Goal: Task Accomplishment & Management: Check status

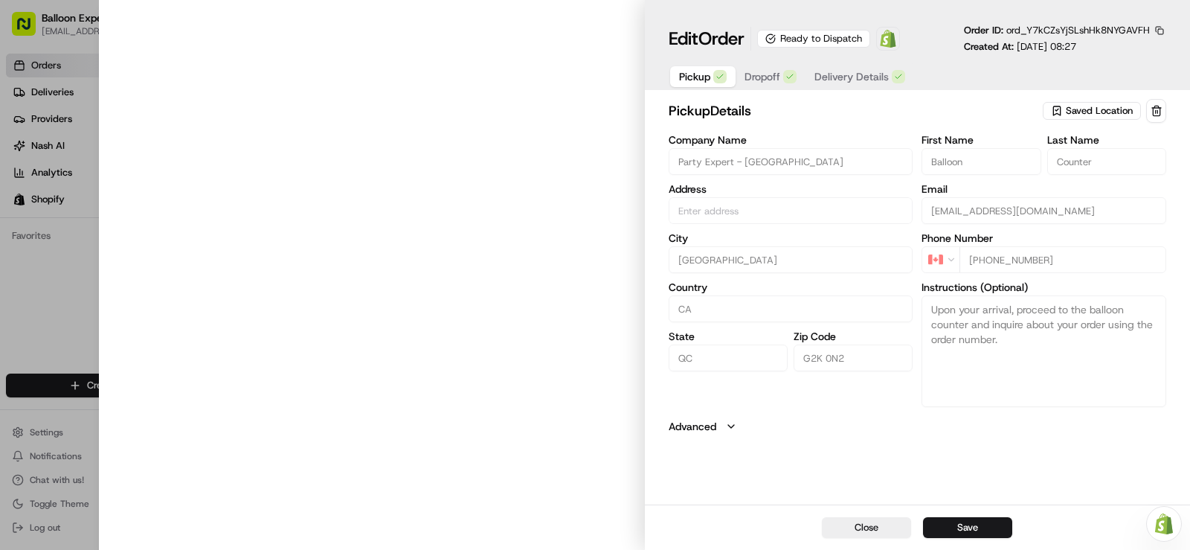
type input "[STREET_ADDRESS][PERSON_NAME]"
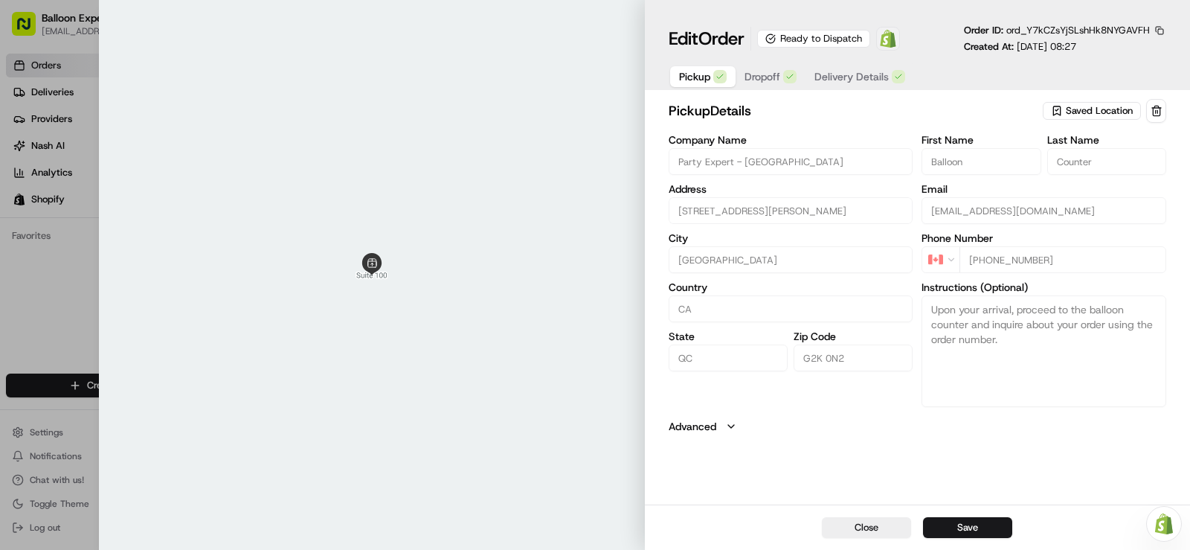
click at [896, 43] on img at bounding box center [888, 39] width 18 height 18
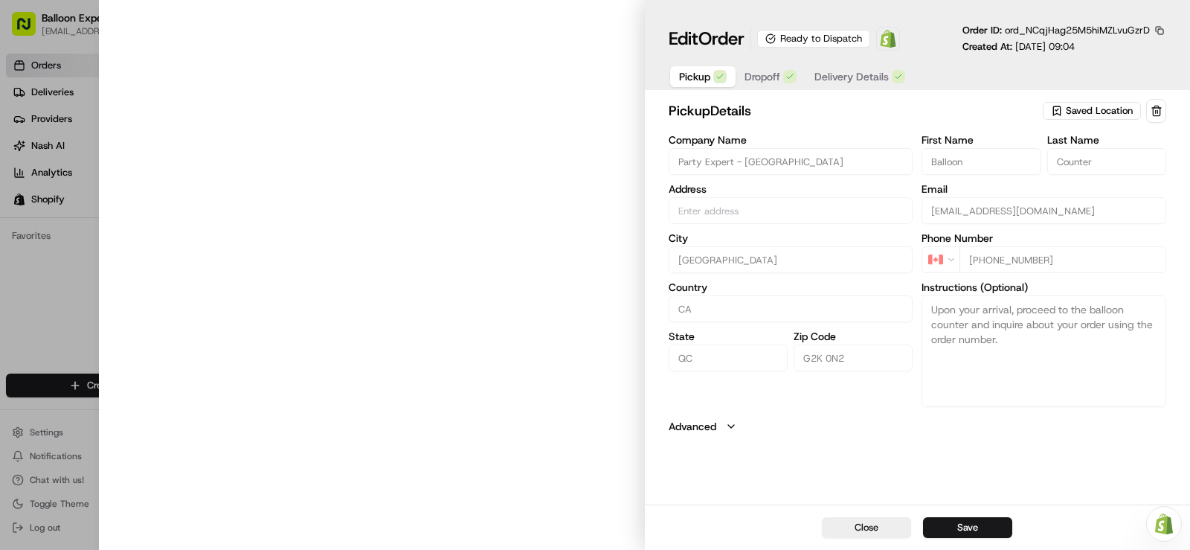
type input "[STREET_ADDRESS][PERSON_NAME]"
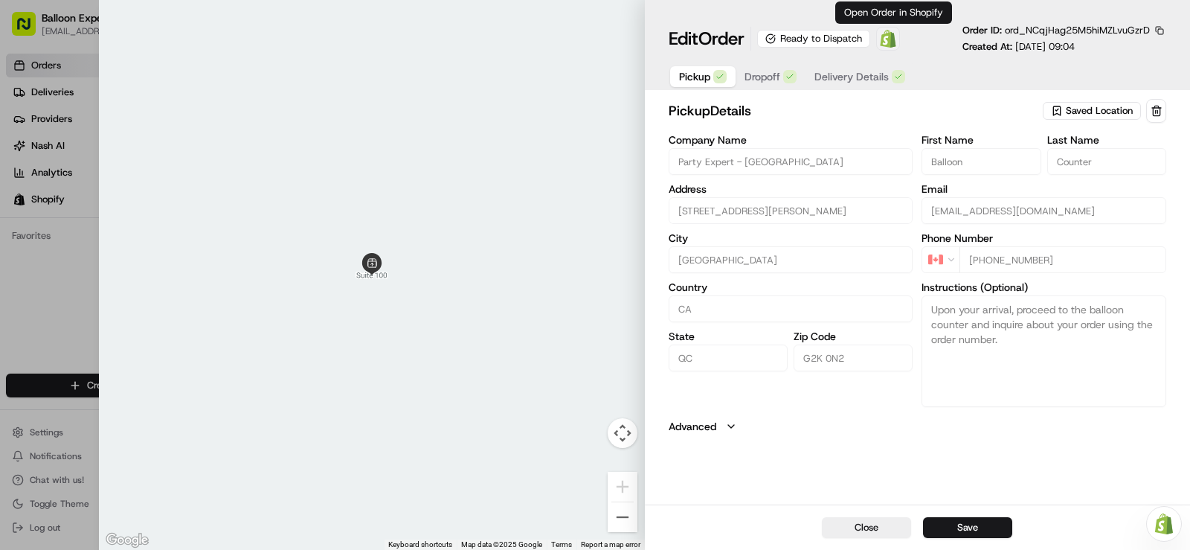
click at [897, 33] on img at bounding box center [888, 39] width 18 height 18
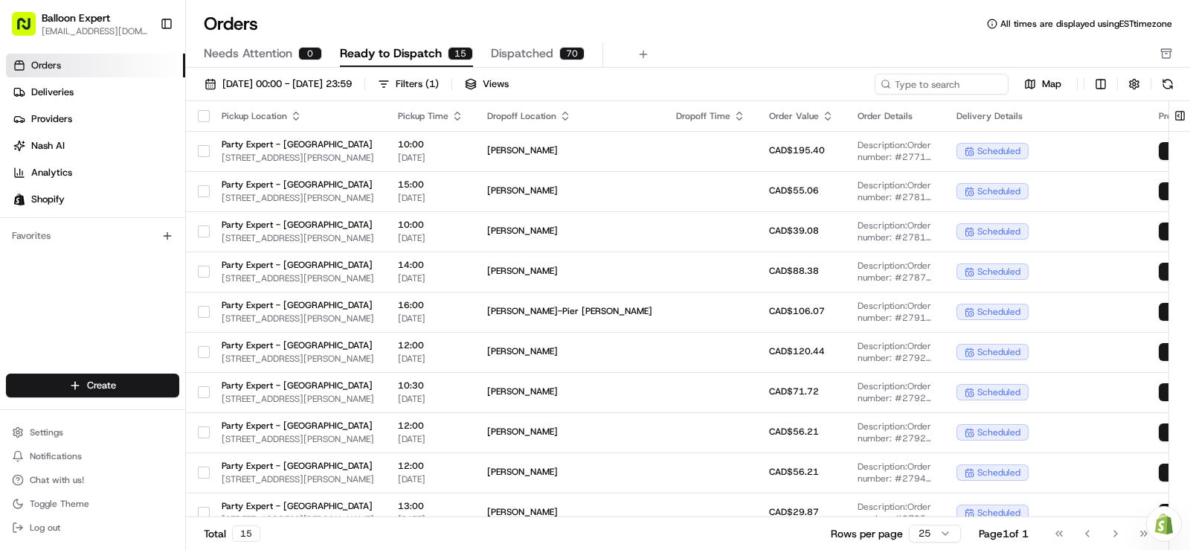
click at [498, 48] on span "Dispatched" at bounding box center [522, 54] width 62 height 18
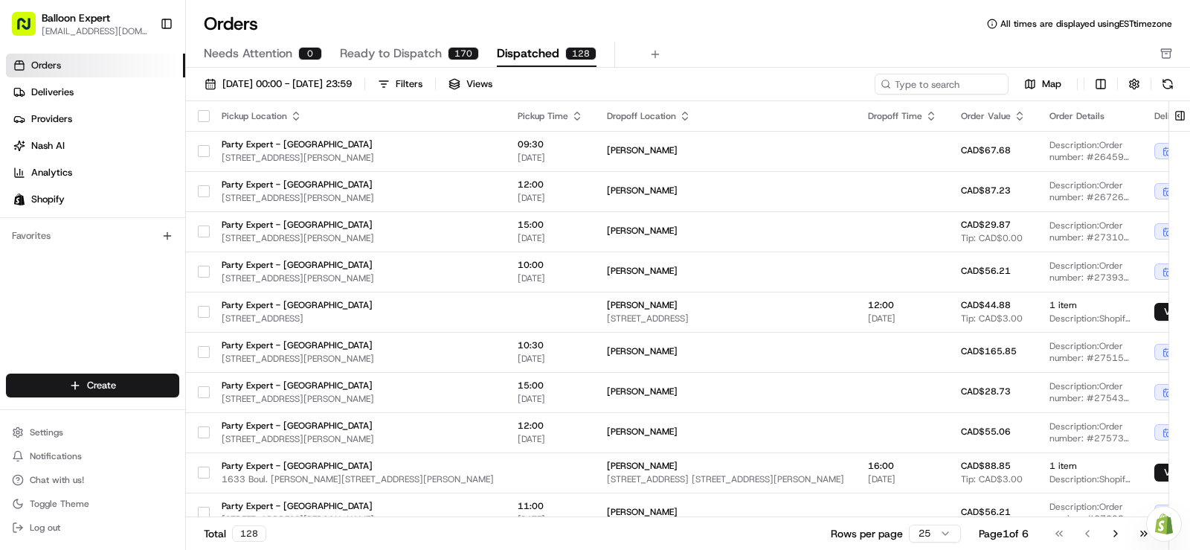
click at [430, 48] on span "Ready to Dispatch" at bounding box center [391, 54] width 102 height 18
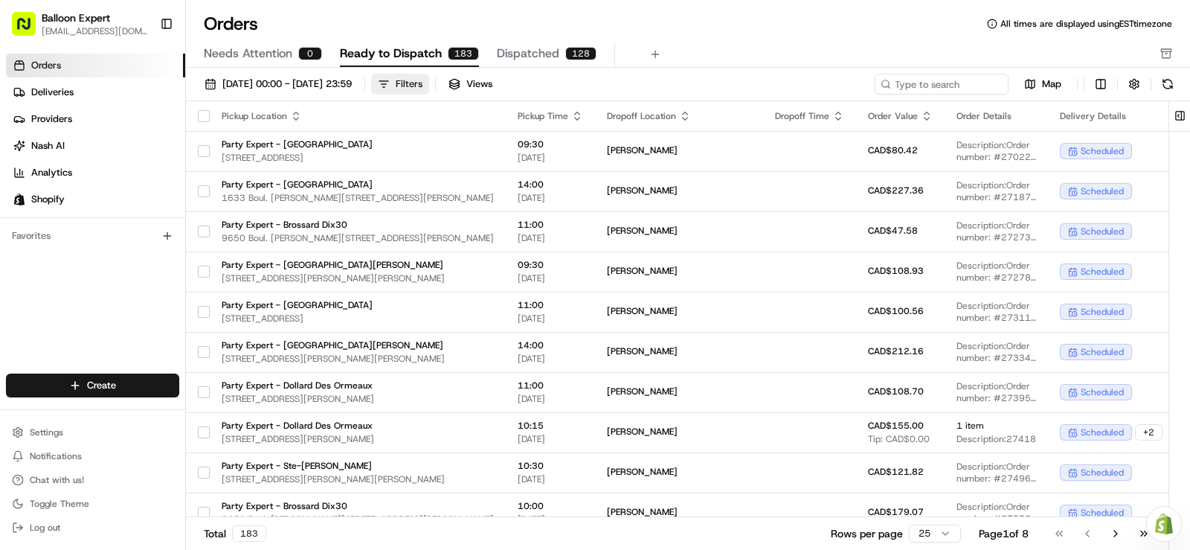
click at [429, 86] on button "Filters" at bounding box center [400, 84] width 58 height 21
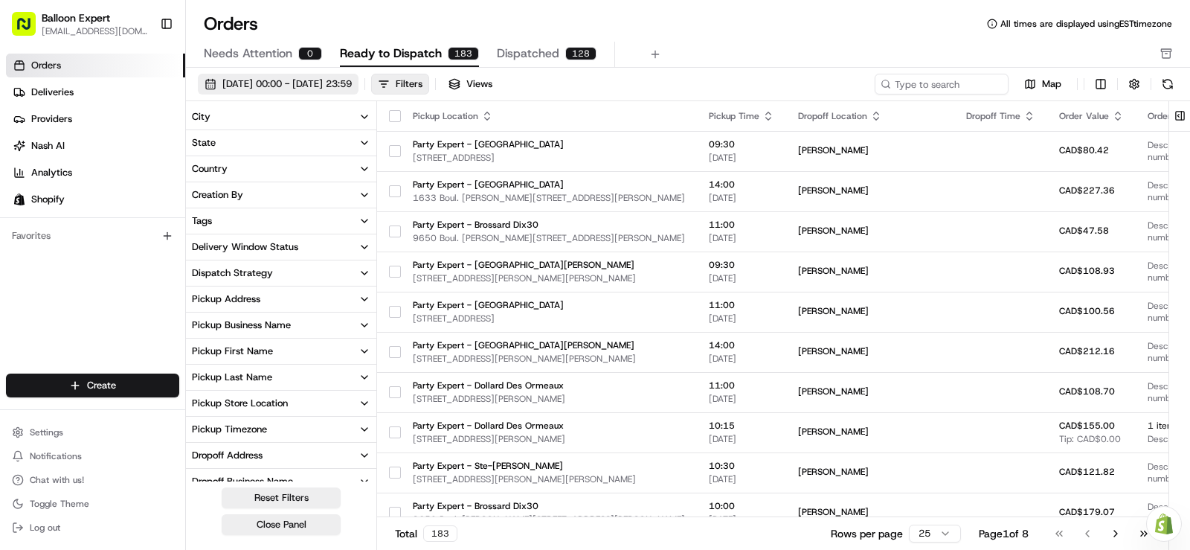
click at [324, 89] on span "[DATE] 00:00 - [DATE] 23:59" at bounding box center [286, 83] width 129 height 13
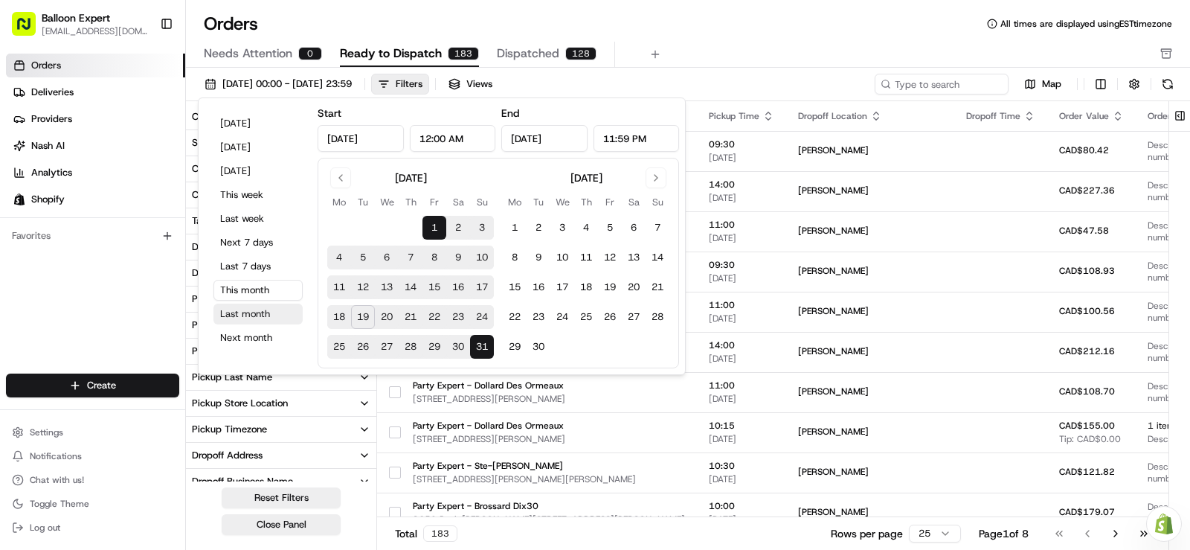
click at [260, 314] on button "Last month" at bounding box center [257, 313] width 89 height 21
type input "Jul 1, 2025"
type input "Jul 31, 2025"
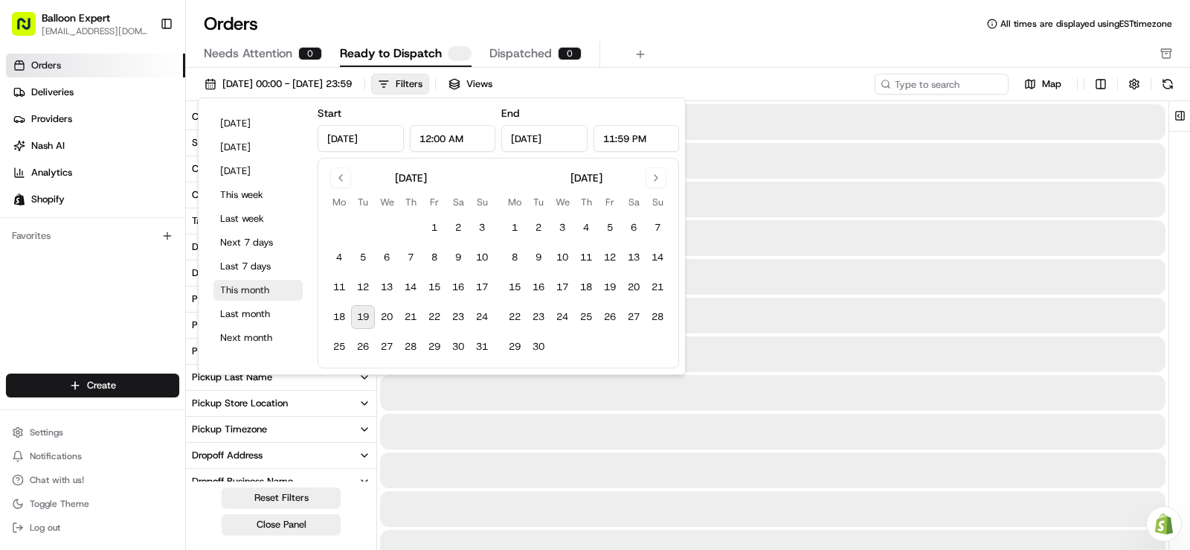
click at [251, 288] on button "This month" at bounding box center [257, 290] width 89 height 21
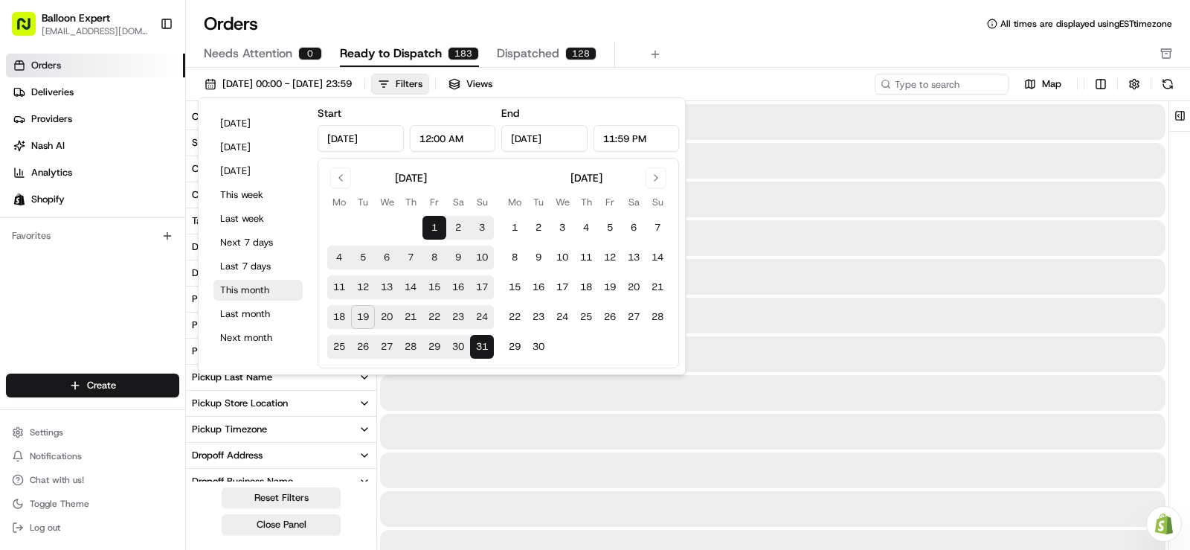
type input "Aug 1, 2025"
type input "Aug 31, 2025"
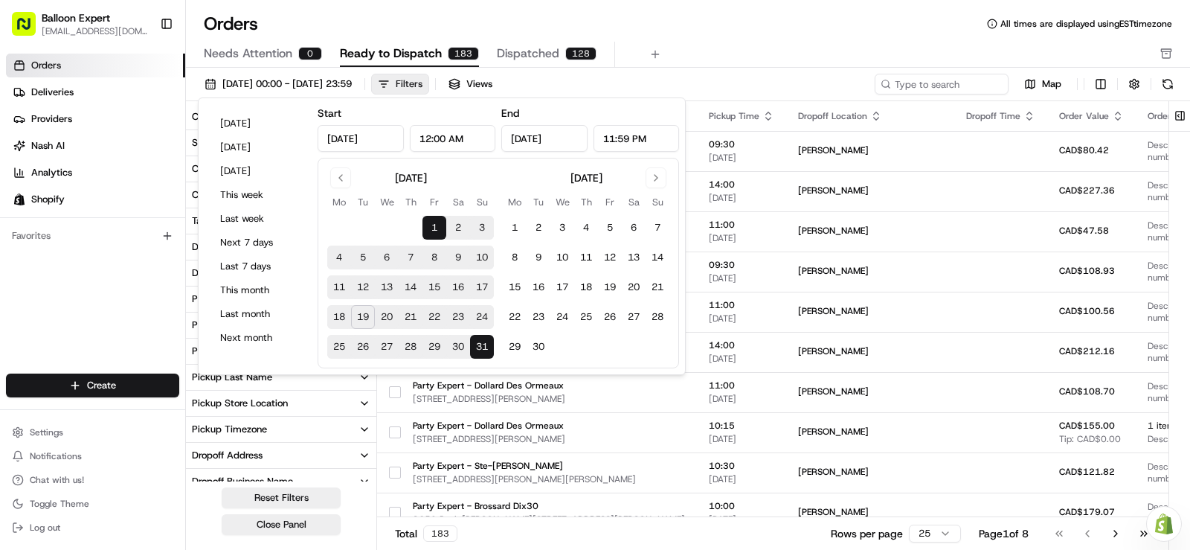
click at [429, 83] on button "Filters" at bounding box center [400, 84] width 58 height 21
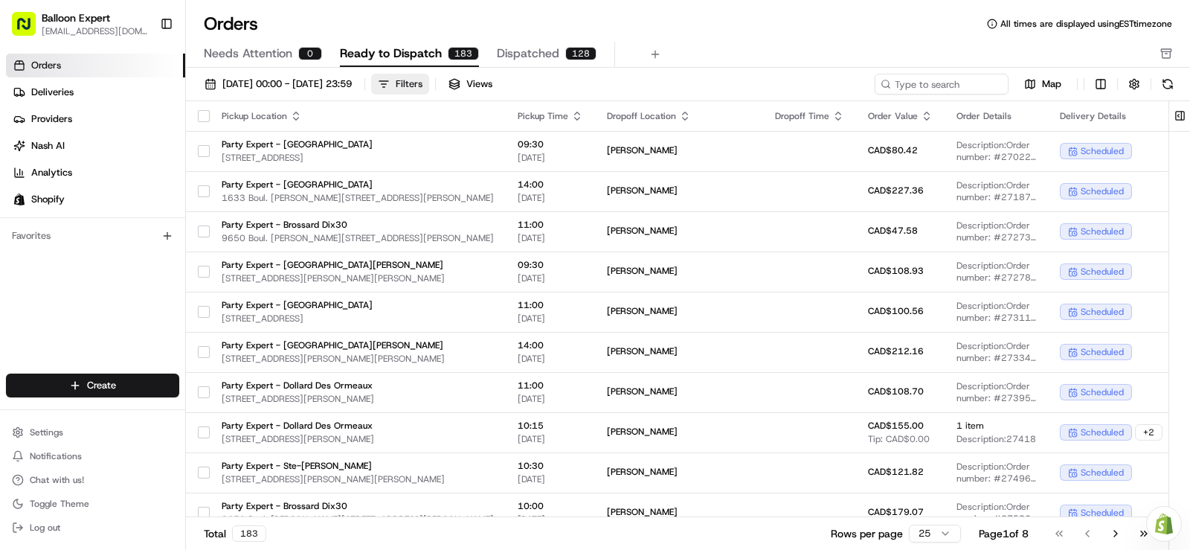
click at [429, 80] on button "Filters" at bounding box center [400, 84] width 58 height 21
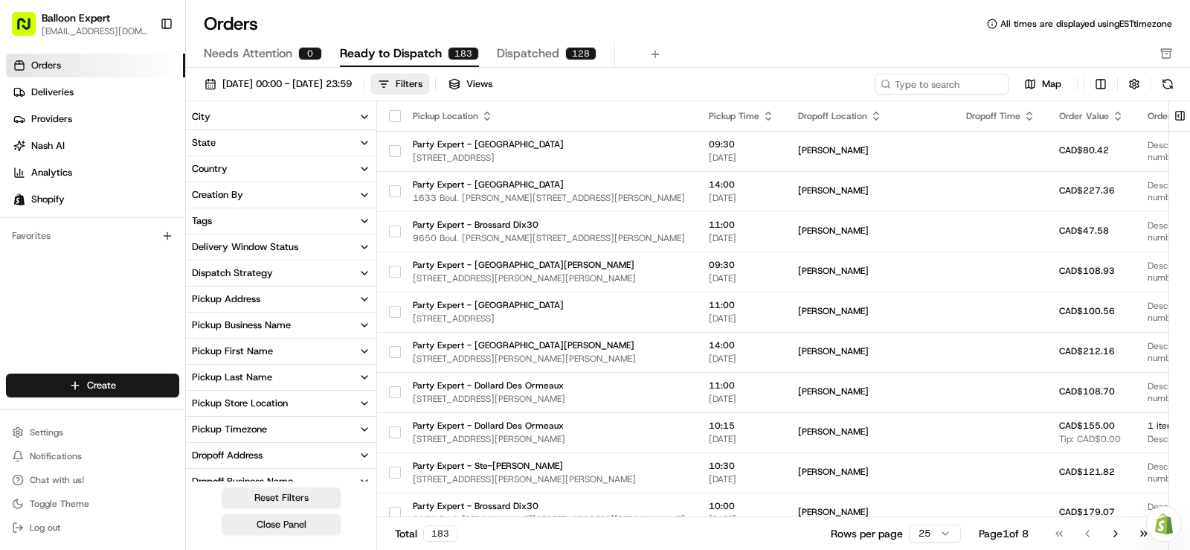
click at [364, 403] on icon "button" at bounding box center [365, 403] width 12 height 12
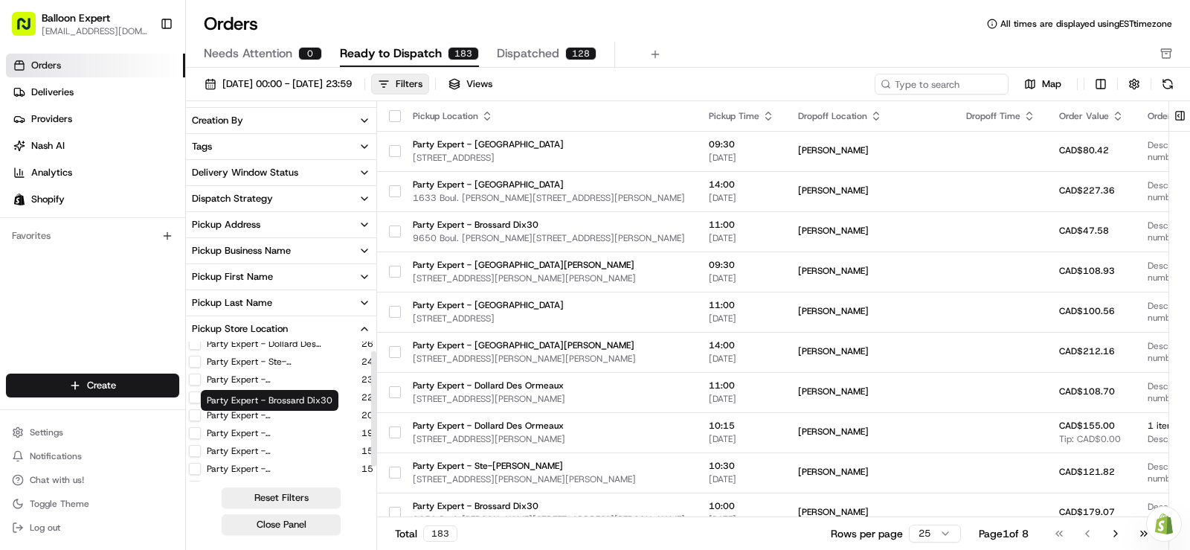
scroll to position [54, 0]
click at [199, 449] on button "Party Expert - [GEOGRAPHIC_DATA]" at bounding box center [195, 450] width 12 height 12
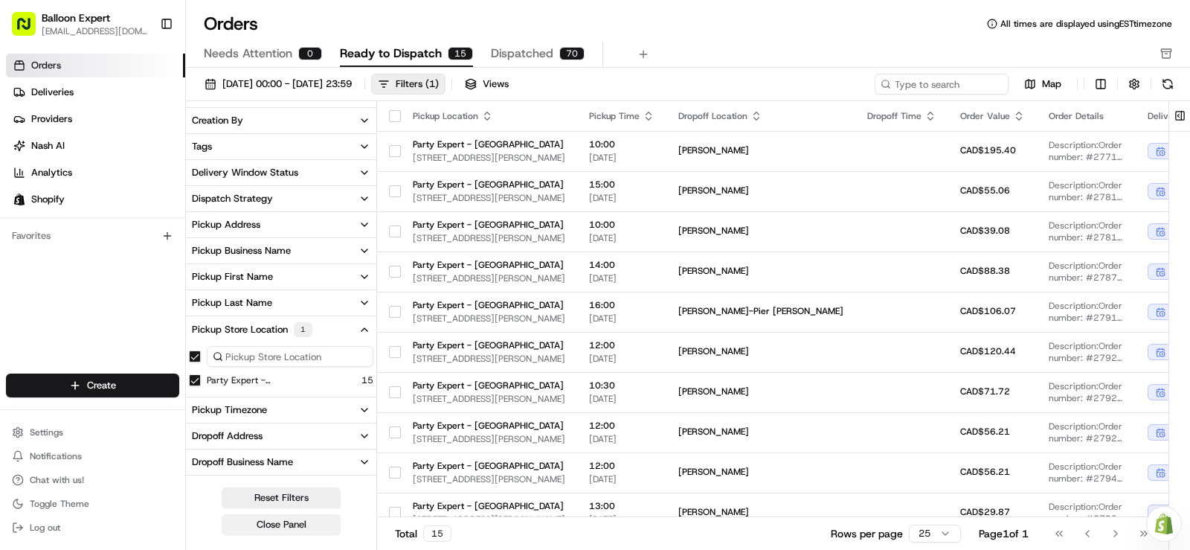
click at [270, 524] on button "Close Panel" at bounding box center [281, 524] width 119 height 21
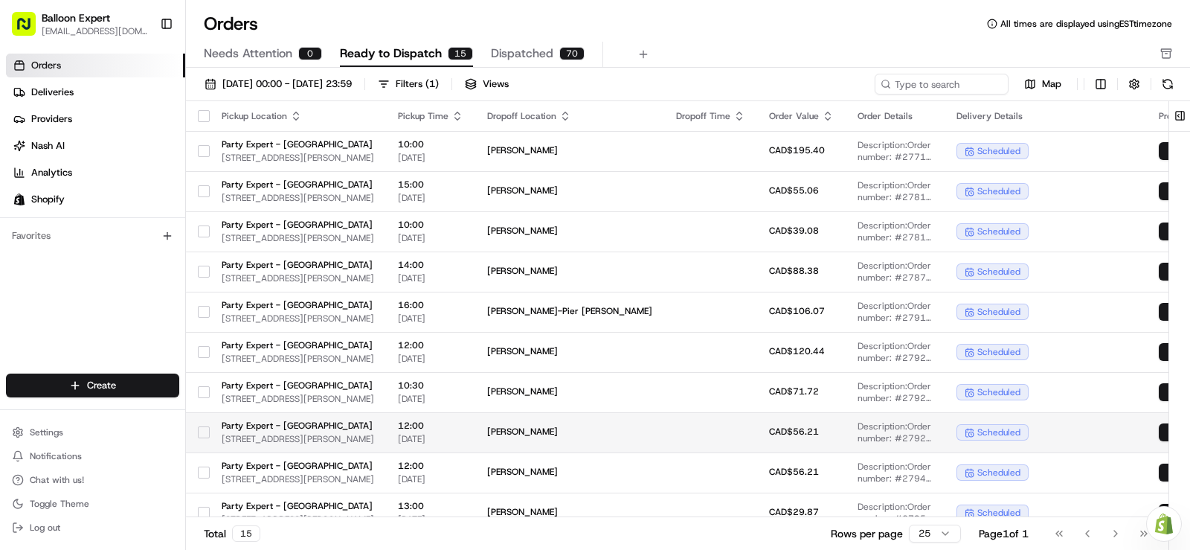
click at [206, 431] on button "button" at bounding box center [204, 432] width 12 height 12
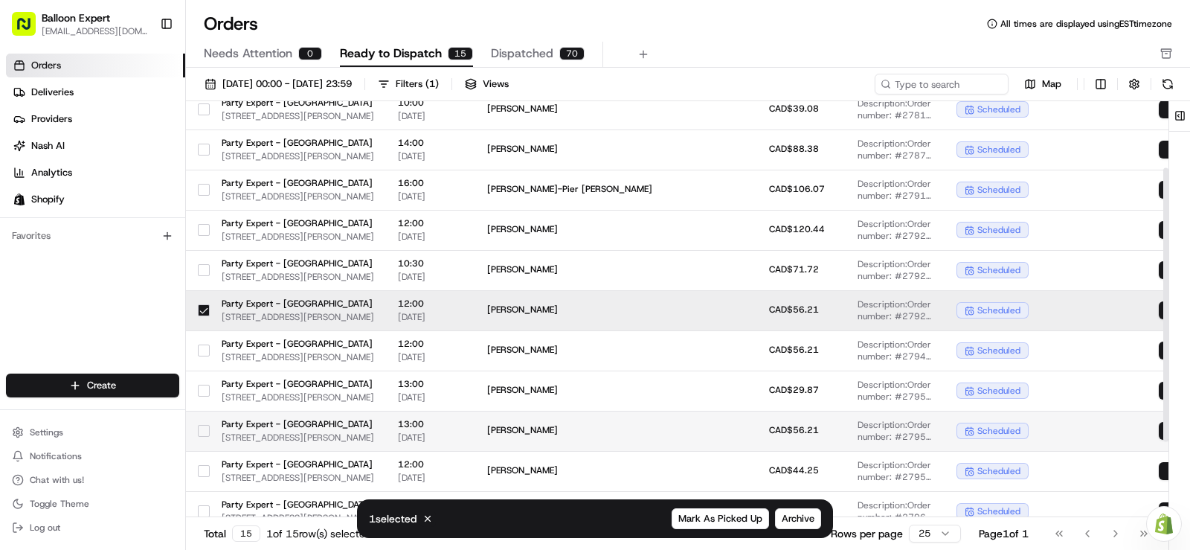
scroll to position [149, 0]
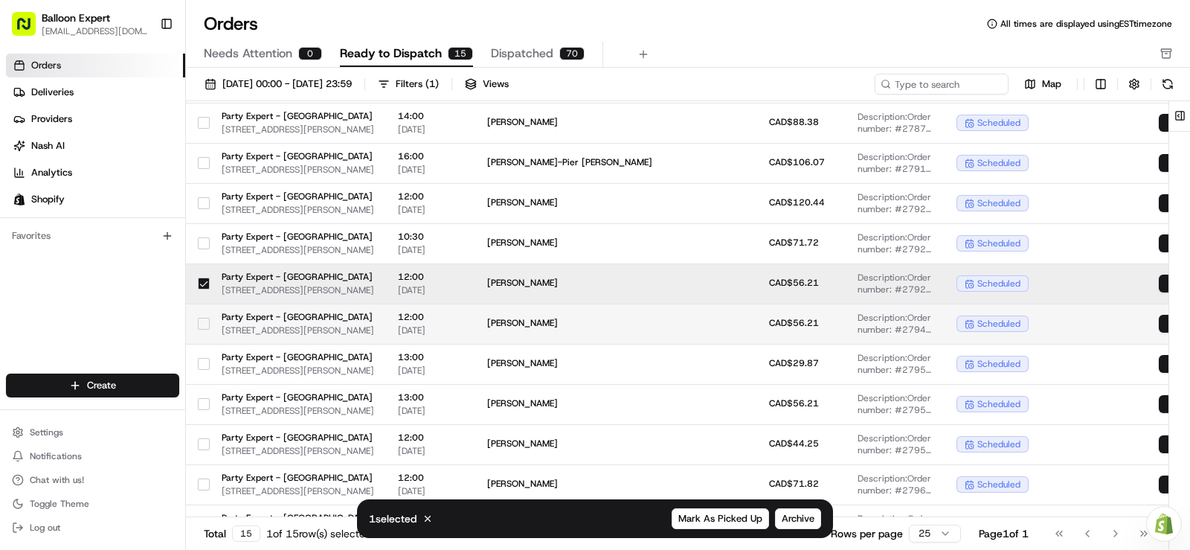
click at [205, 321] on button "button" at bounding box center [204, 324] width 12 height 12
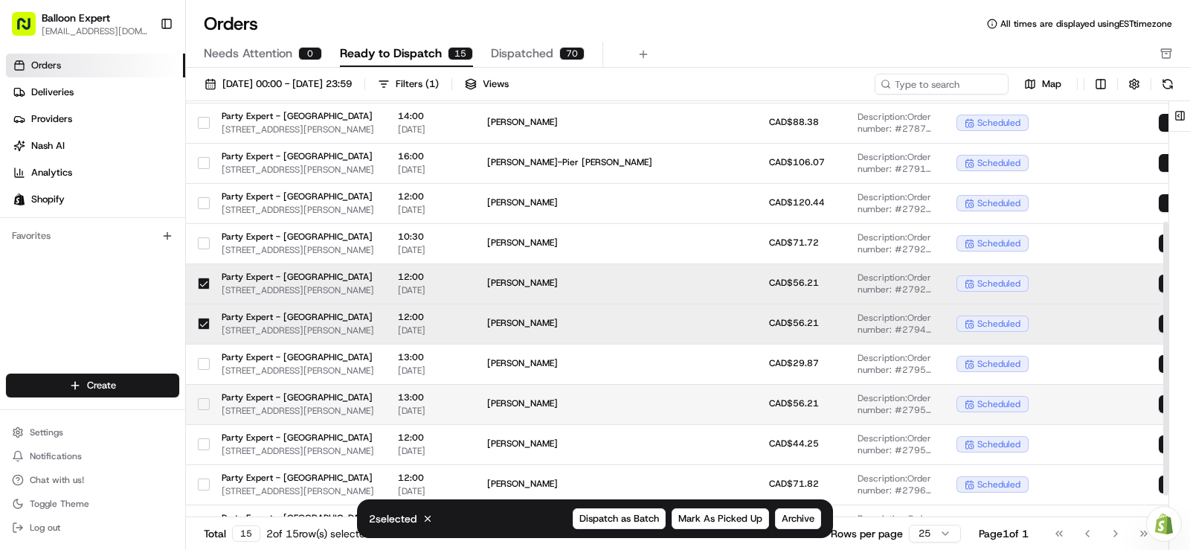
scroll to position [216, 0]
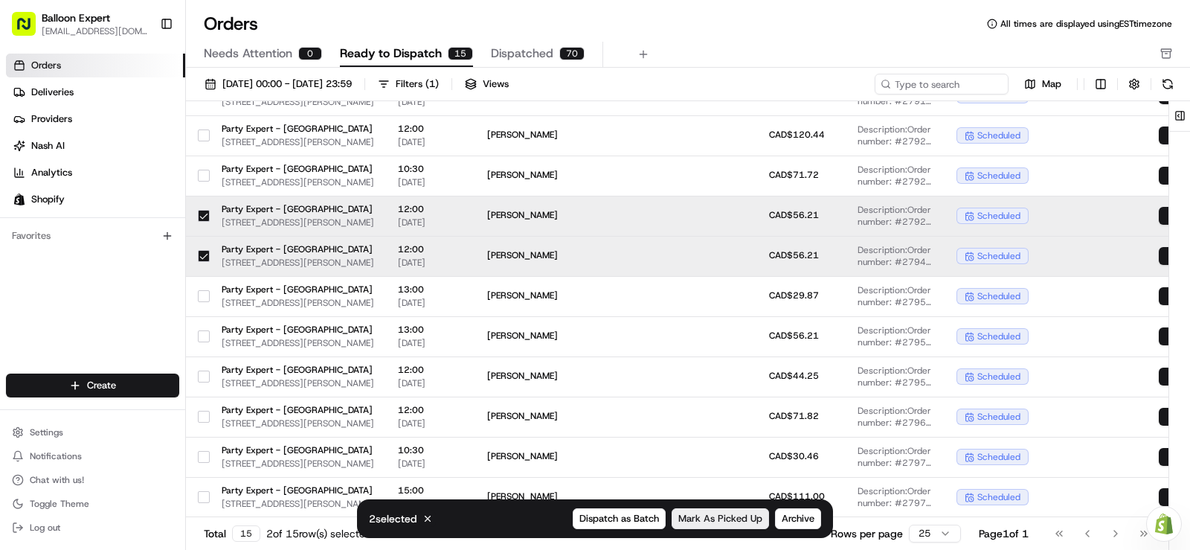
click at [730, 521] on span "Mark As Picked Up" at bounding box center [720, 518] width 84 height 13
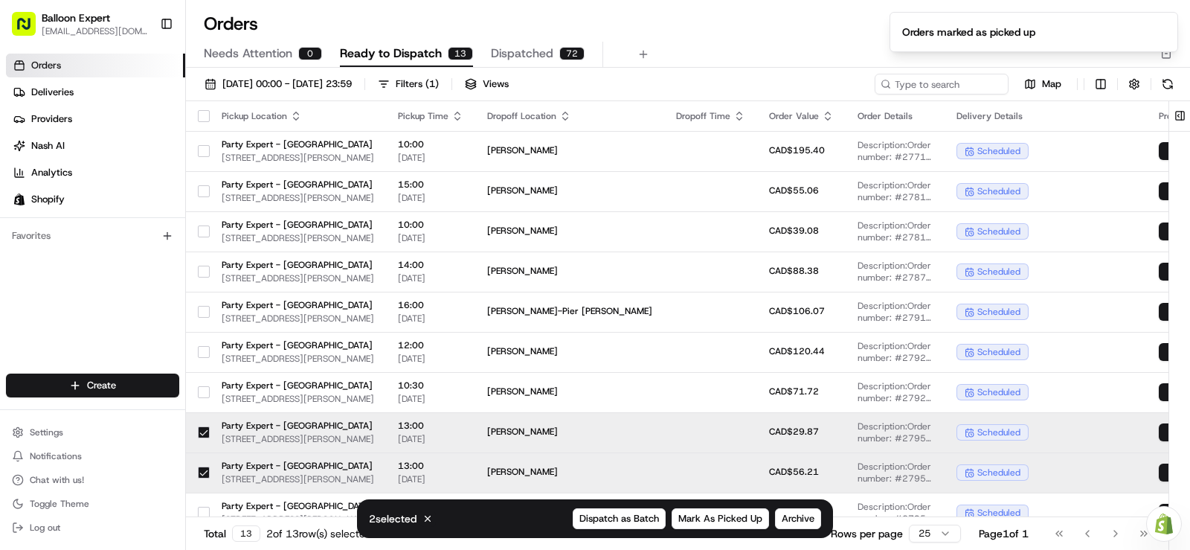
click at [201, 117] on button "button" at bounding box center [204, 116] width 12 height 12
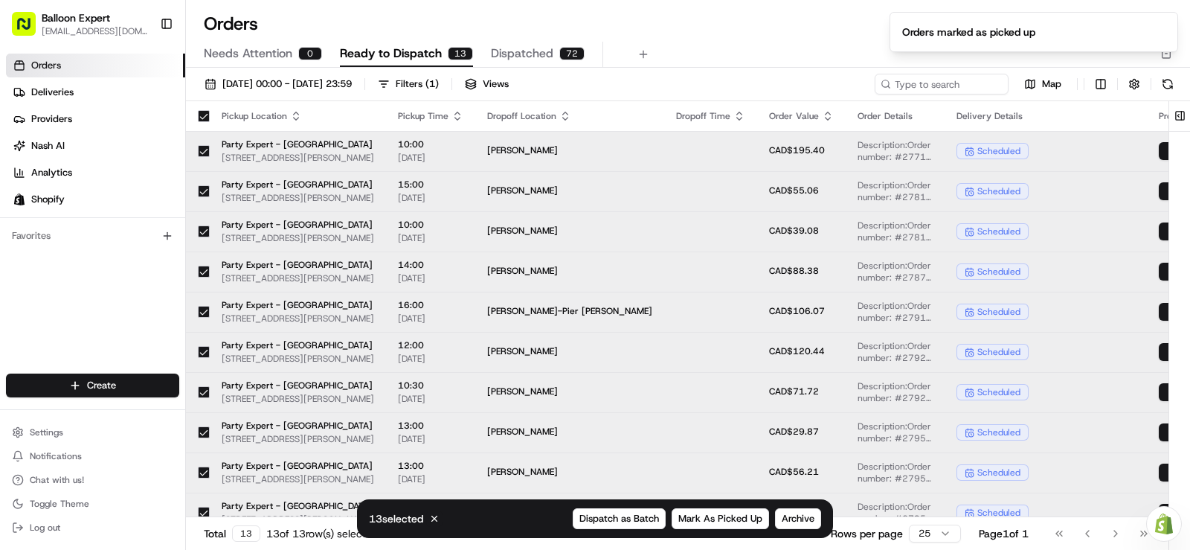
click at [201, 117] on button "button" at bounding box center [204, 116] width 12 height 12
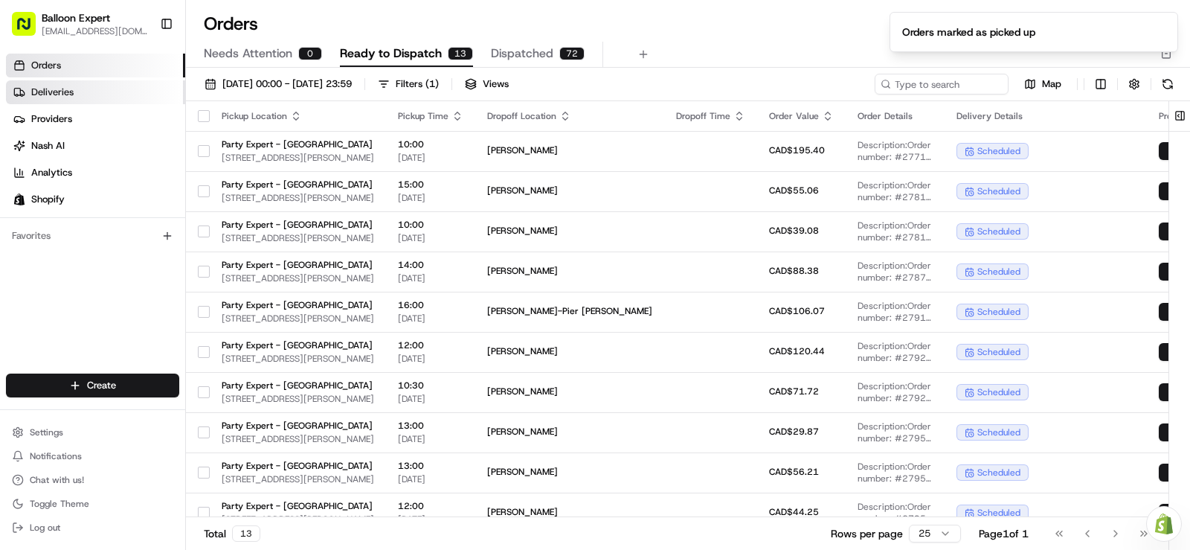
click at [68, 86] on span "Deliveries" at bounding box center [52, 92] width 42 height 13
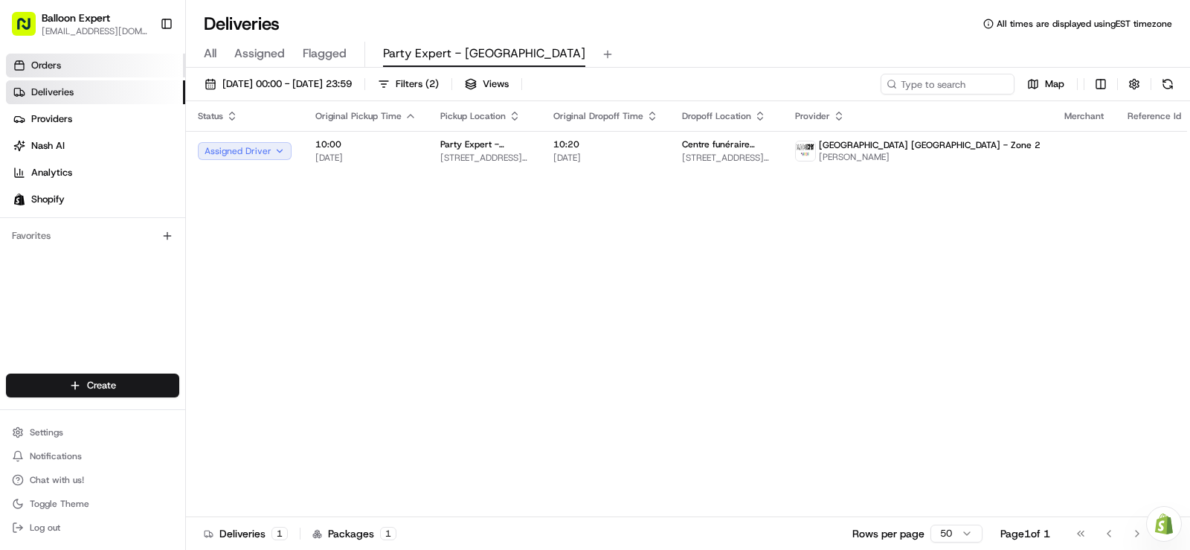
click at [65, 63] on link "Orders" at bounding box center [95, 66] width 179 height 24
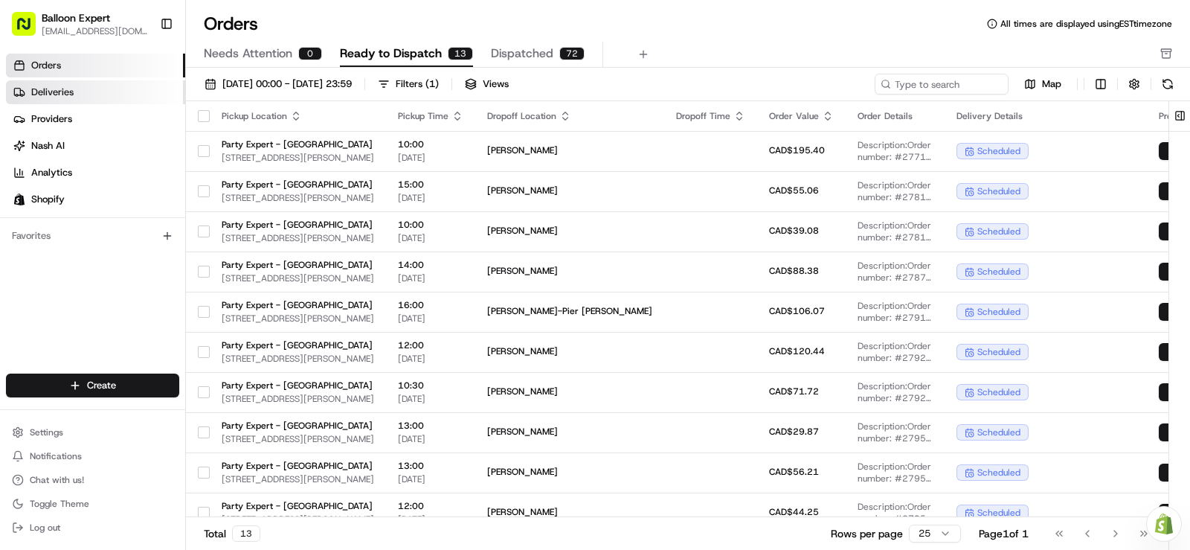
click at [129, 91] on link "Deliveries" at bounding box center [95, 92] width 179 height 24
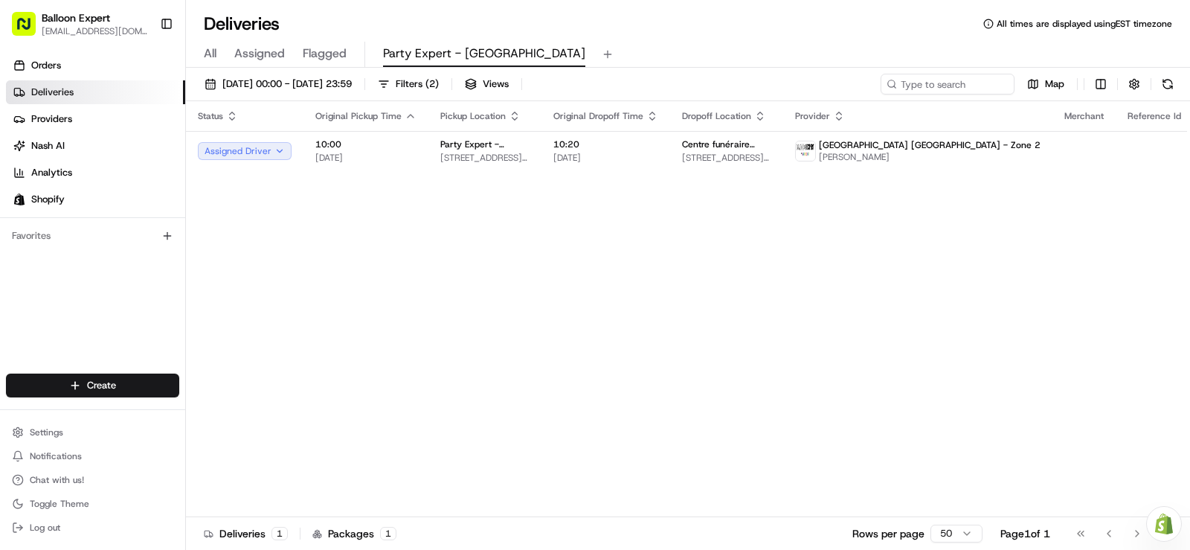
drag, startPoint x: 335, startPoint y: 59, endPoint x: 312, endPoint y: 57, distance: 23.8
click at [336, 58] on span "Flagged" at bounding box center [325, 54] width 44 height 18
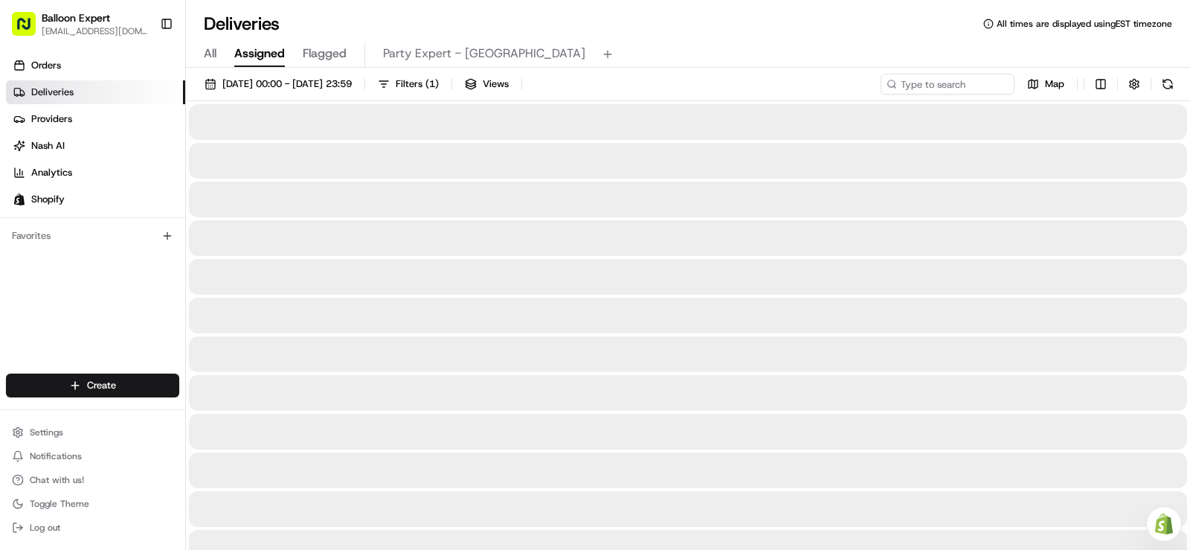
click at [261, 54] on span "Assigned" at bounding box center [259, 54] width 51 height 18
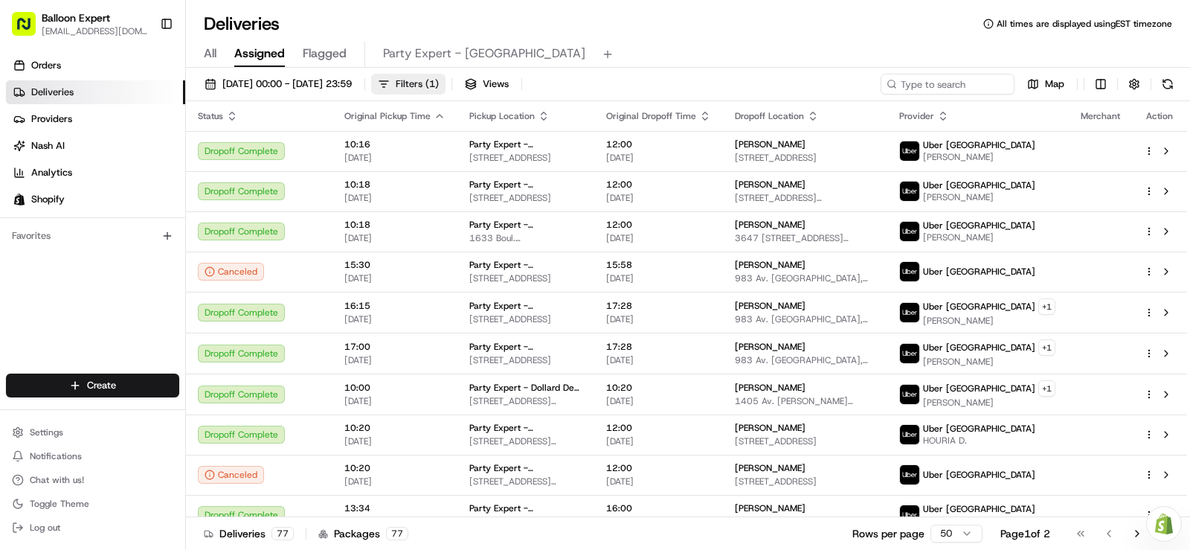
click at [439, 84] on span "Filters ( 1 )" at bounding box center [417, 83] width 43 height 13
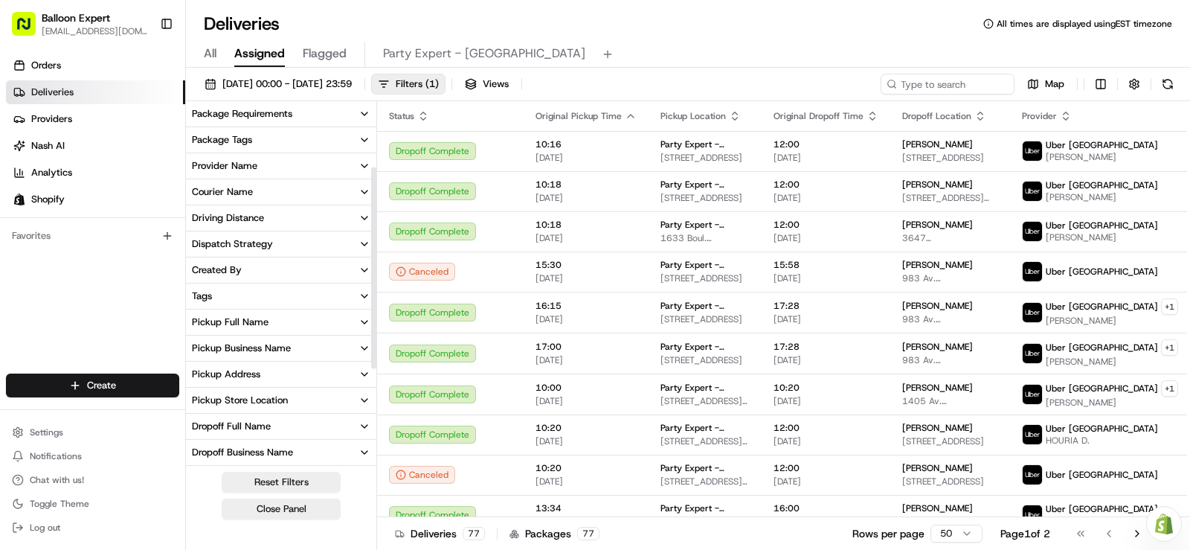
scroll to position [149, 0]
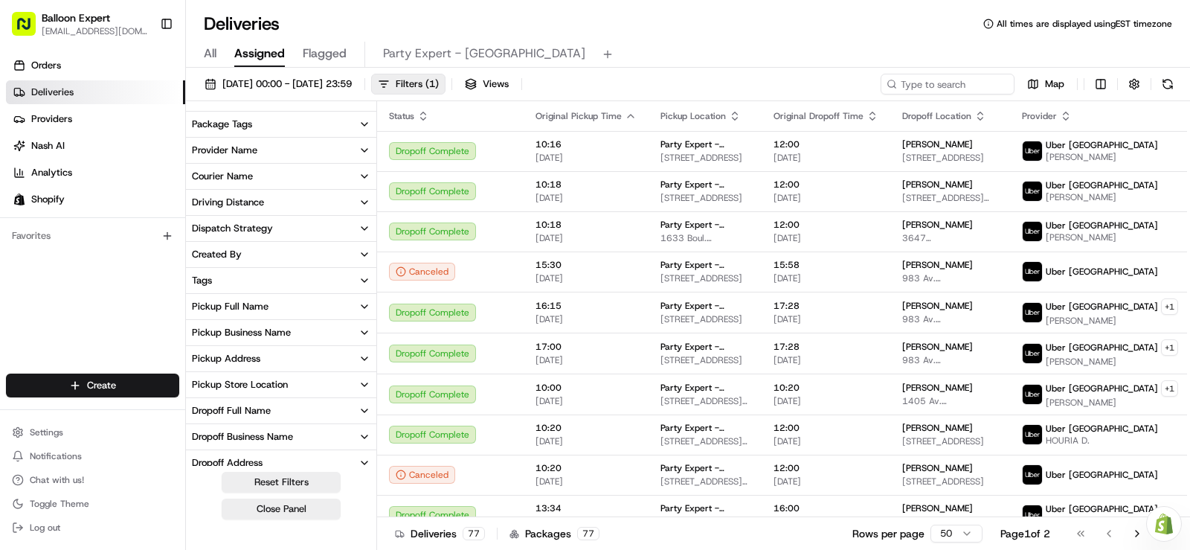
click at [362, 386] on icon "button" at bounding box center [365, 385] width 12 height 12
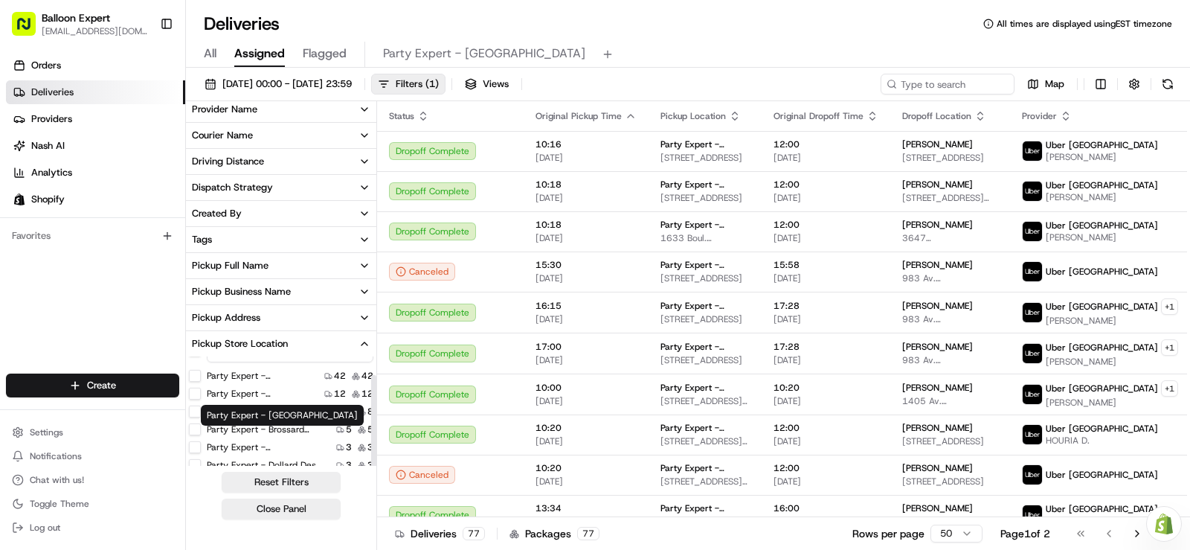
scroll to position [223, 0]
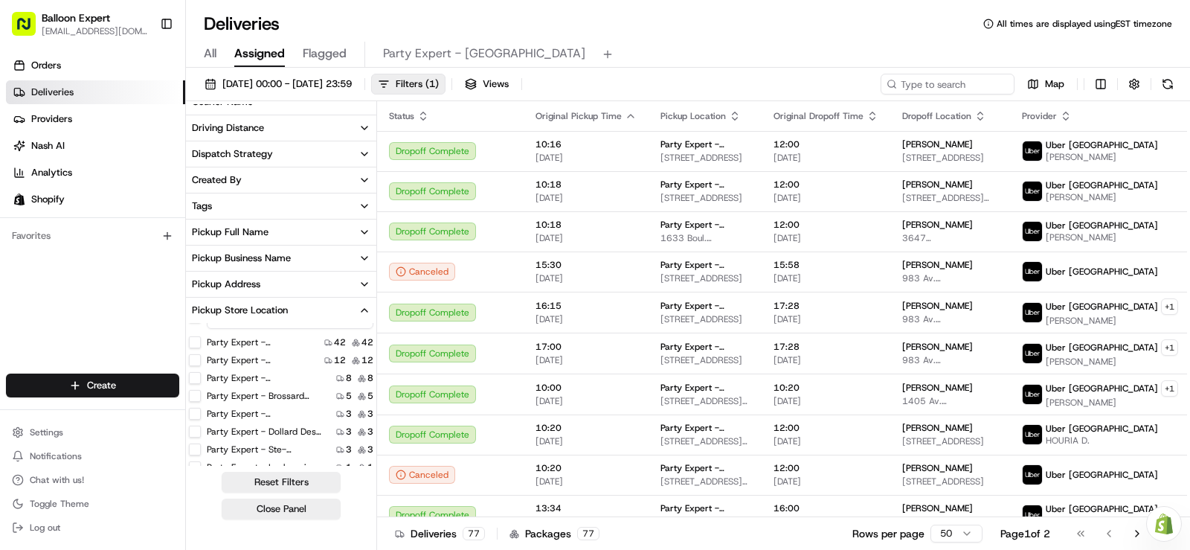
click at [190, 360] on button "Party Expert - [GEOGRAPHIC_DATA]" at bounding box center [195, 360] width 12 height 12
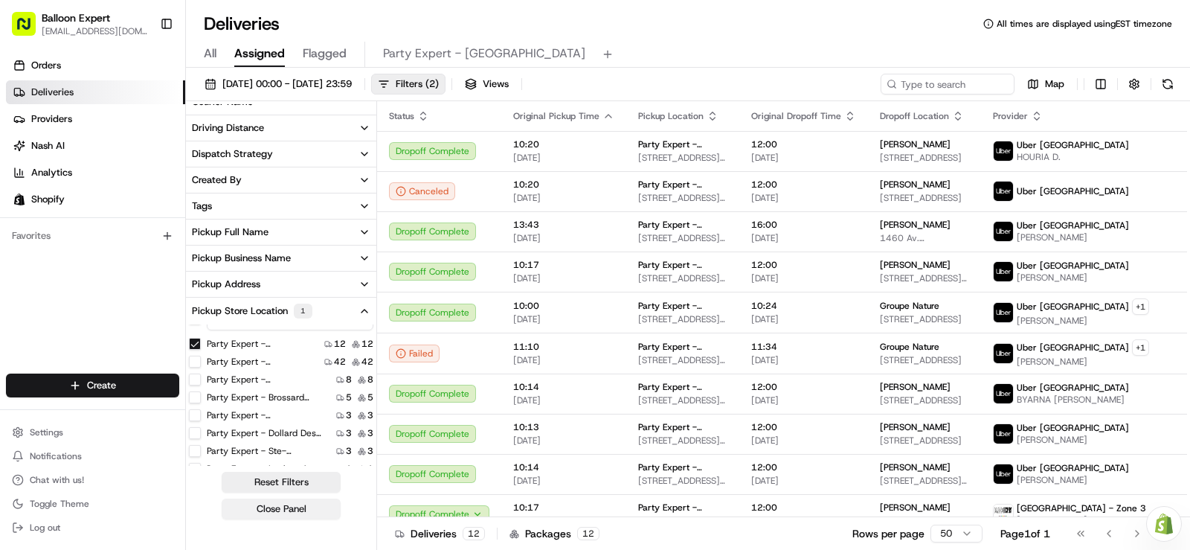
click at [285, 507] on button "Close Panel" at bounding box center [281, 508] width 119 height 21
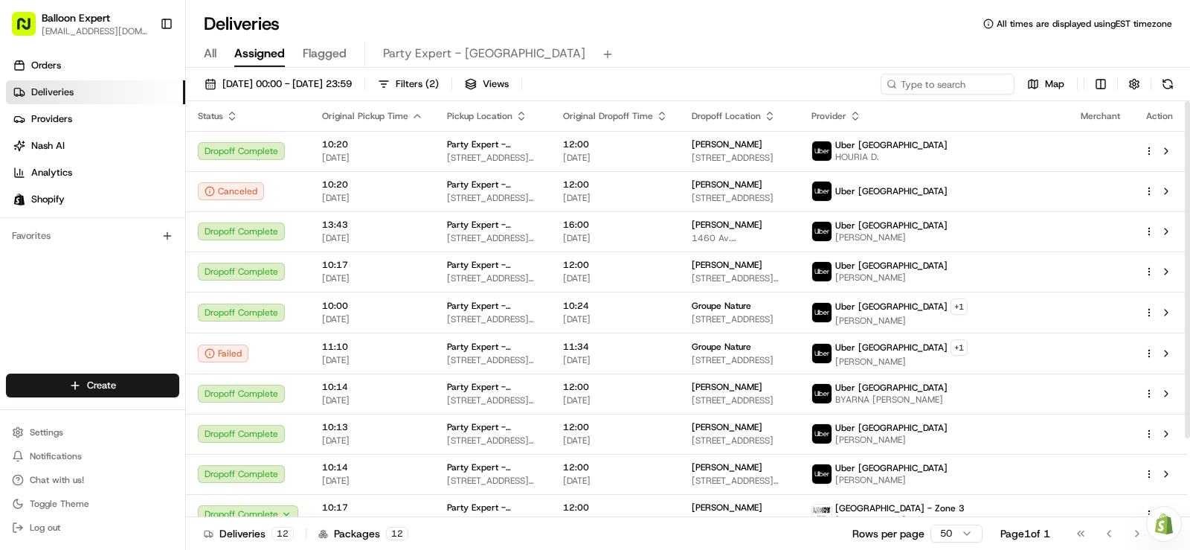
click at [100, 315] on div "Orders Deliveries Providers Nash AI Analytics Shopify Favorites" at bounding box center [92, 215] width 185 height 335
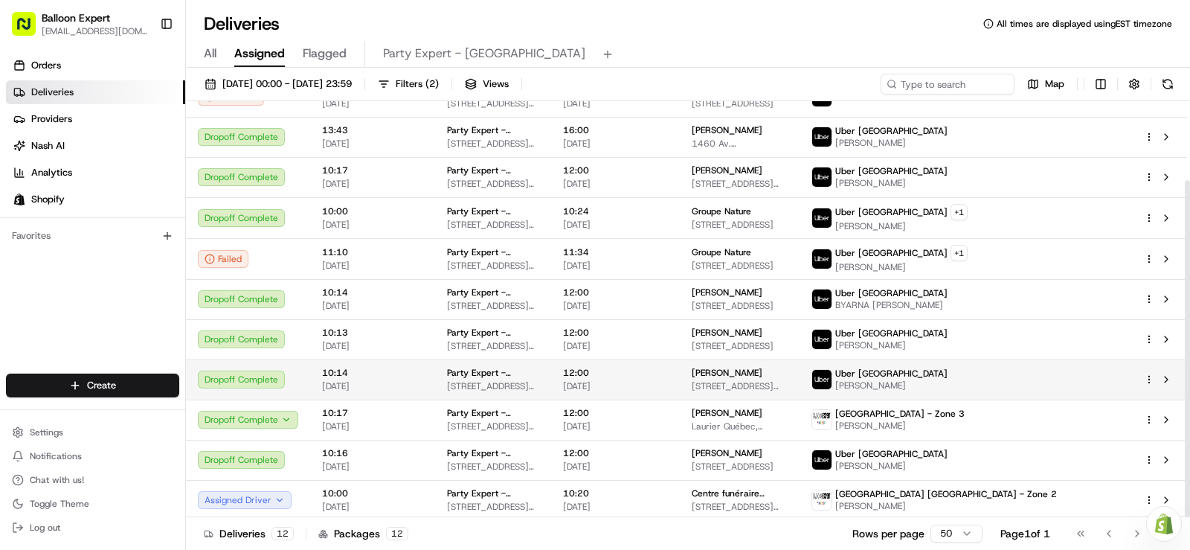
scroll to position [97, 0]
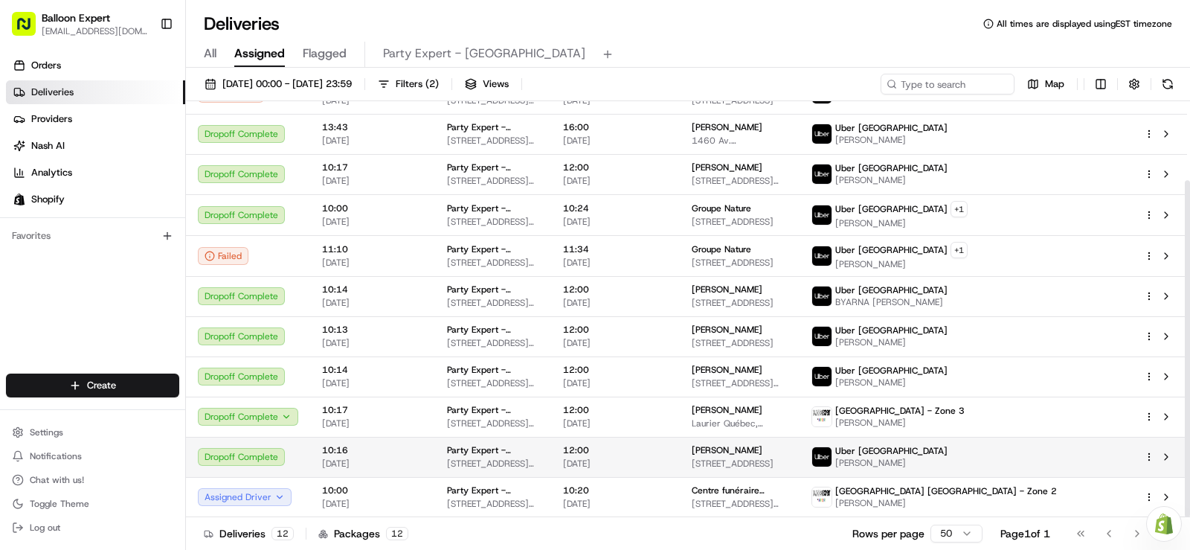
click at [668, 457] on div "12:00 19/08/2025" at bounding box center [615, 456] width 105 height 25
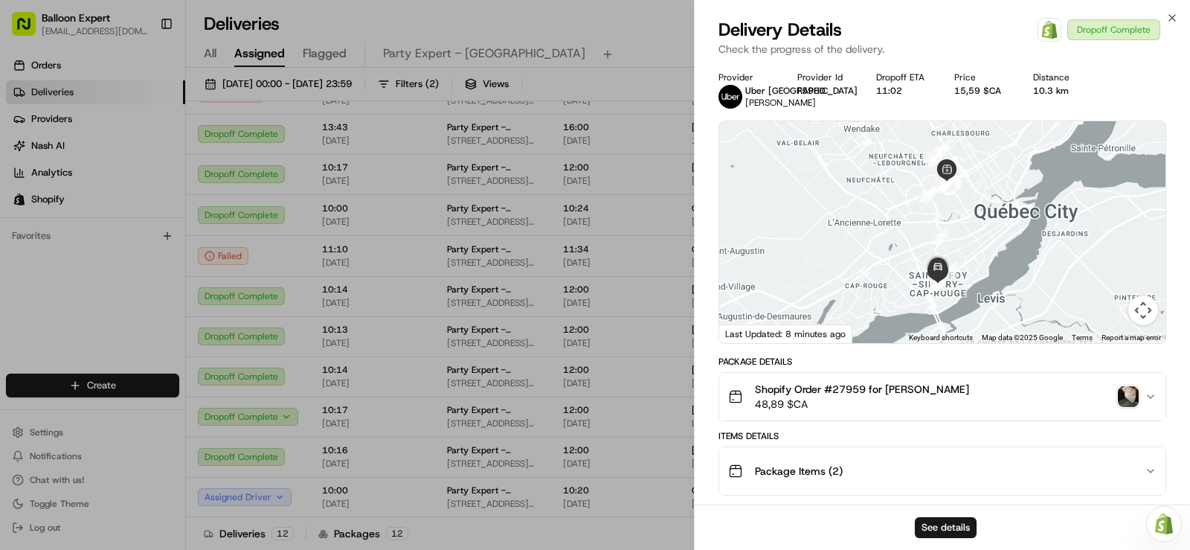
click at [1154, 474] on icon "button" at bounding box center [1151, 471] width 12 height 12
click at [1153, 467] on icon "button" at bounding box center [1151, 471] width 12 height 12
click at [1148, 392] on icon "button" at bounding box center [1151, 396] width 12 height 12
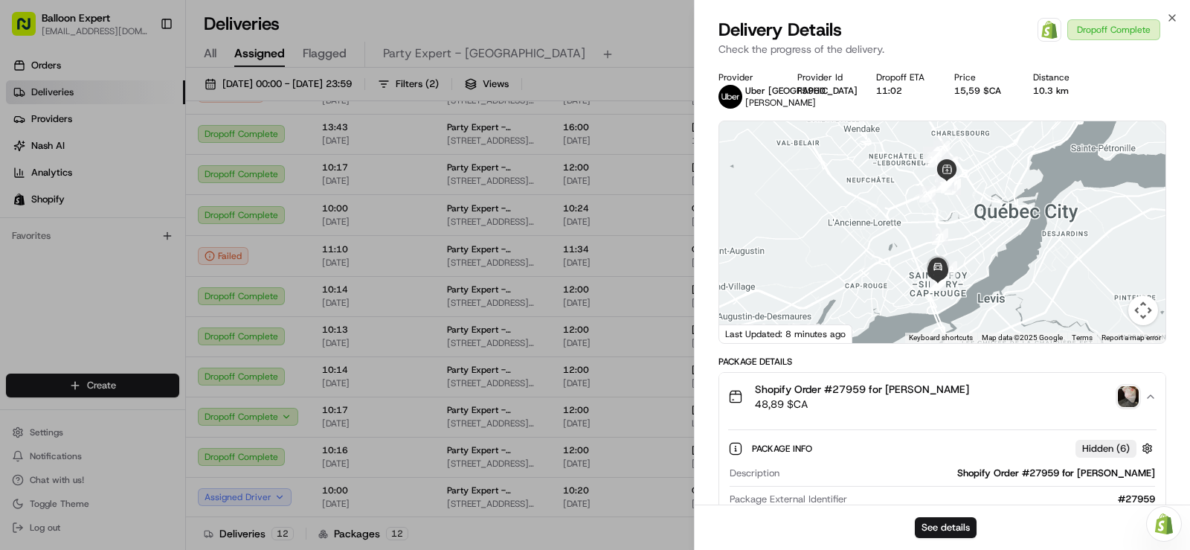
click at [1084, 405] on div "Shopify Order #27959 for marie-sophie blais 48,89 $CA" at bounding box center [936, 397] width 417 height 30
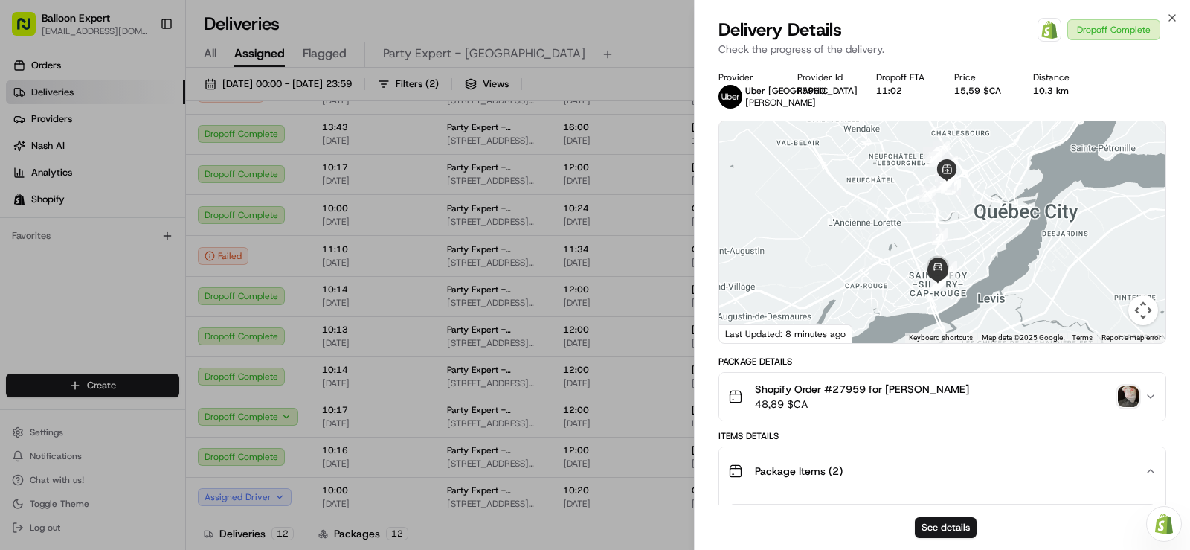
click at [1129, 399] on img "button" at bounding box center [1128, 396] width 21 height 21
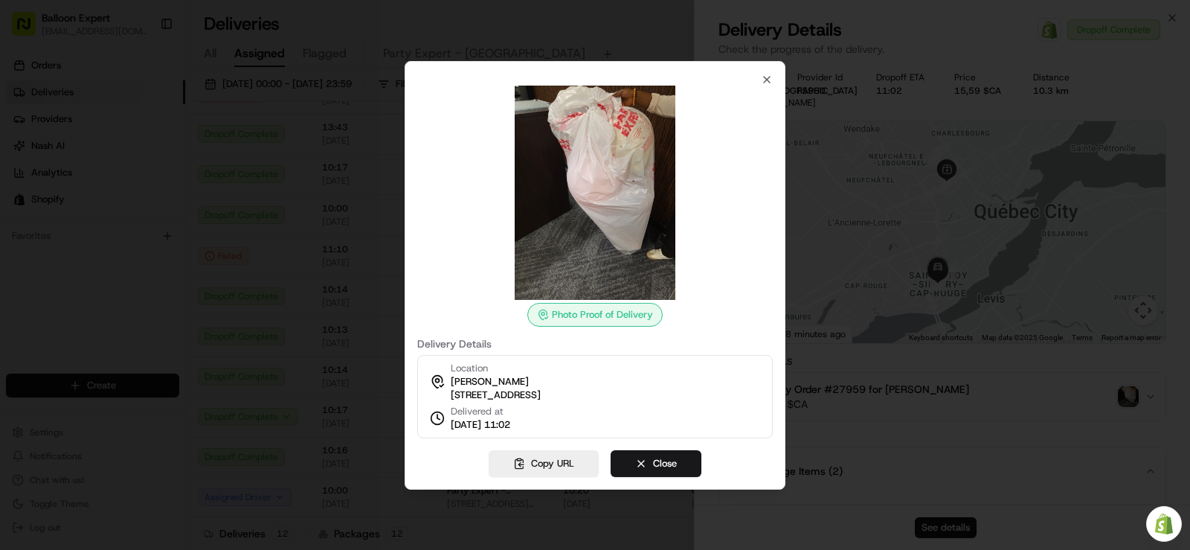
click at [658, 248] on img at bounding box center [595, 193] width 214 height 214
click at [549, 308] on div "Photo Proof of Delivery" at bounding box center [594, 315] width 135 height 24
click at [712, 254] on div at bounding box center [595, 193] width 356 height 214
click at [642, 228] on img at bounding box center [595, 193] width 214 height 214
click at [629, 241] on img at bounding box center [595, 193] width 214 height 214
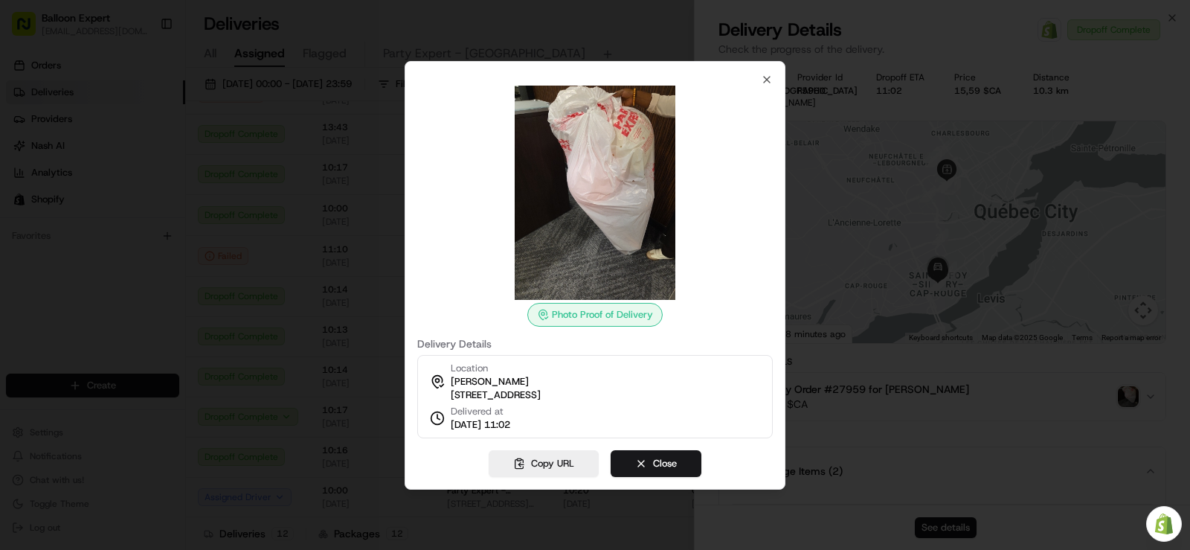
click at [628, 244] on img at bounding box center [595, 193] width 214 height 214
click at [570, 312] on div "Photo Proof of Delivery" at bounding box center [594, 315] width 135 height 24
click at [551, 309] on div "Photo Proof of Delivery" at bounding box center [594, 315] width 135 height 24
click at [565, 219] on img at bounding box center [595, 193] width 214 height 214
click at [588, 269] on img at bounding box center [595, 193] width 214 height 214
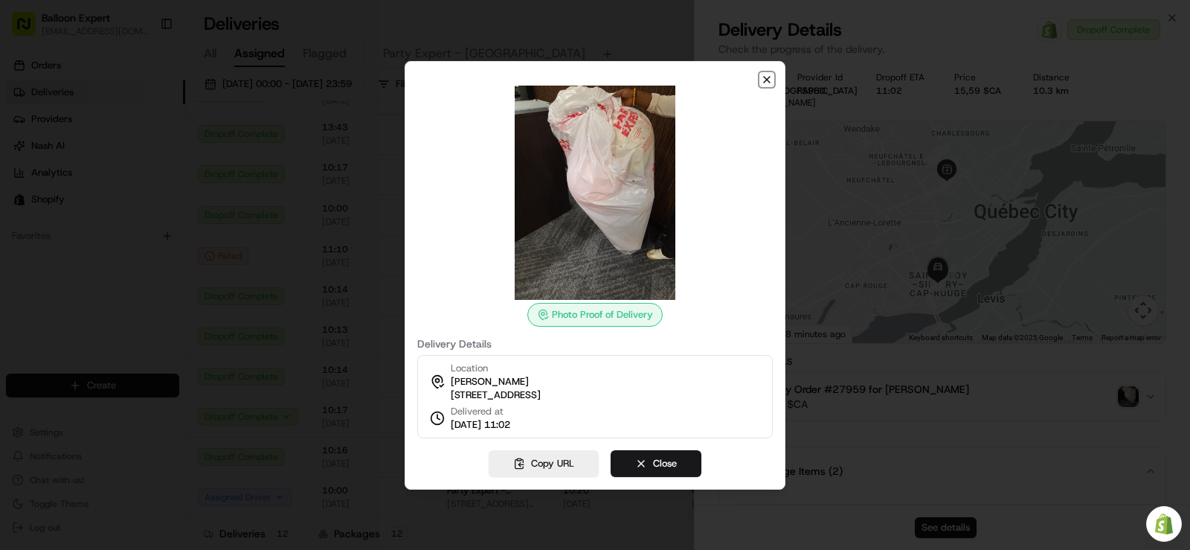
click at [769, 77] on icon "button" at bounding box center [767, 80] width 12 height 12
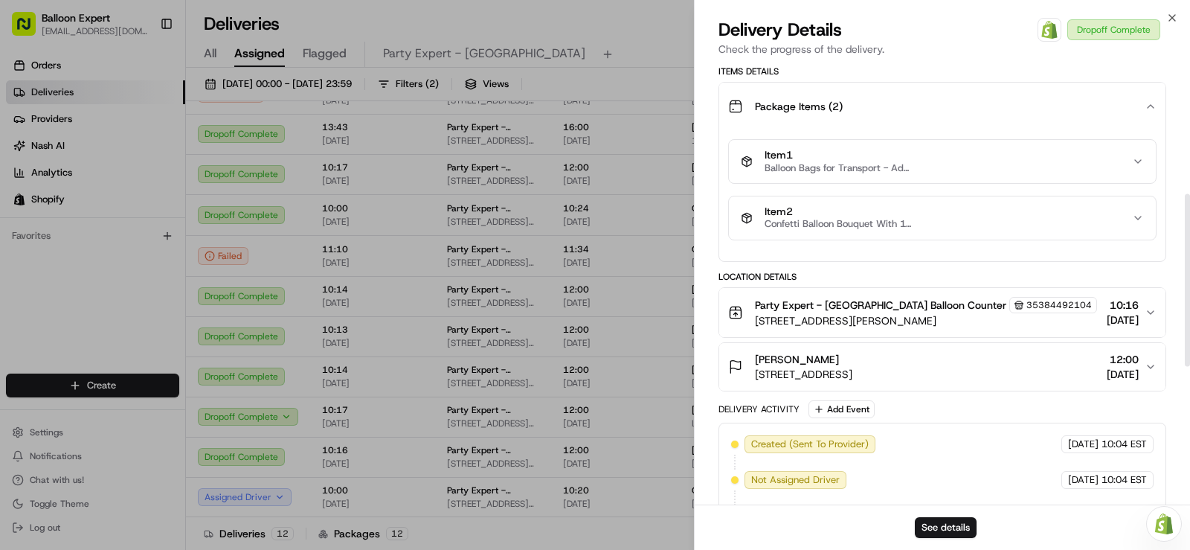
scroll to position [372, 0]
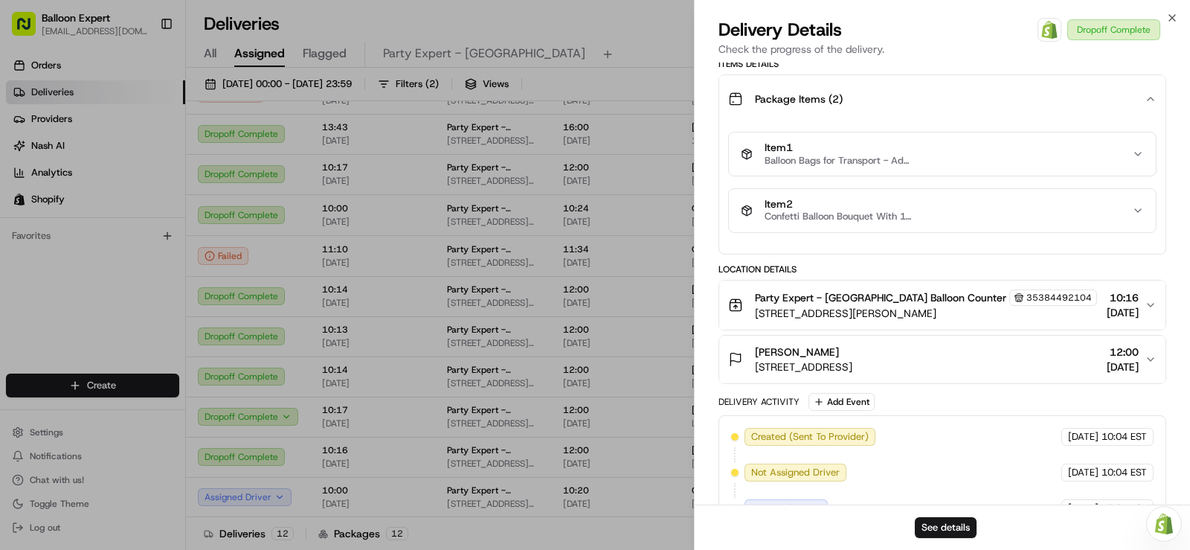
click at [1147, 361] on icon "button" at bounding box center [1151, 359] width 12 height 12
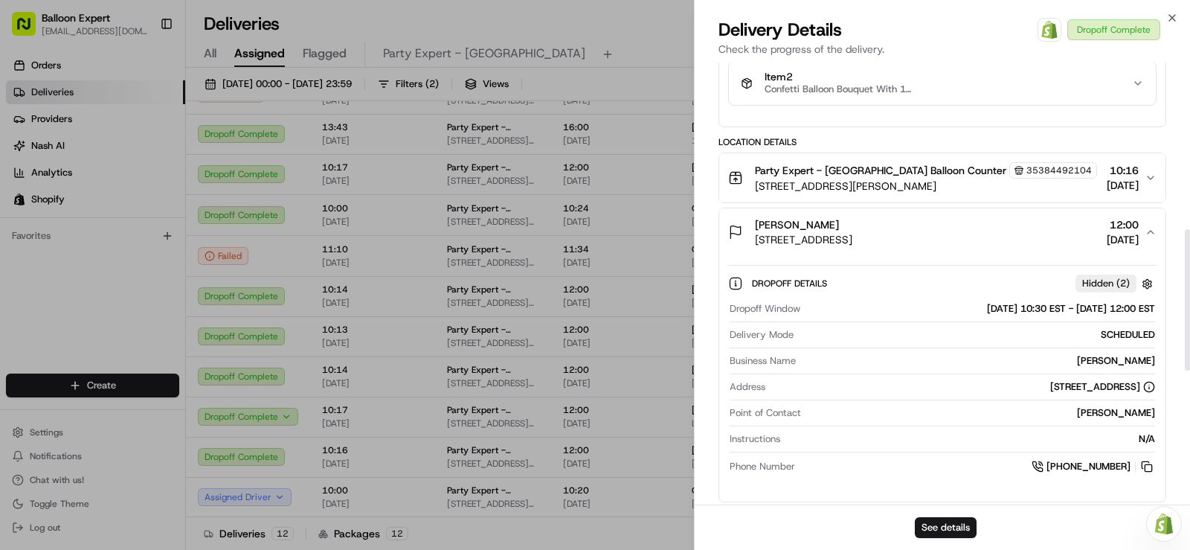
scroll to position [521, 0]
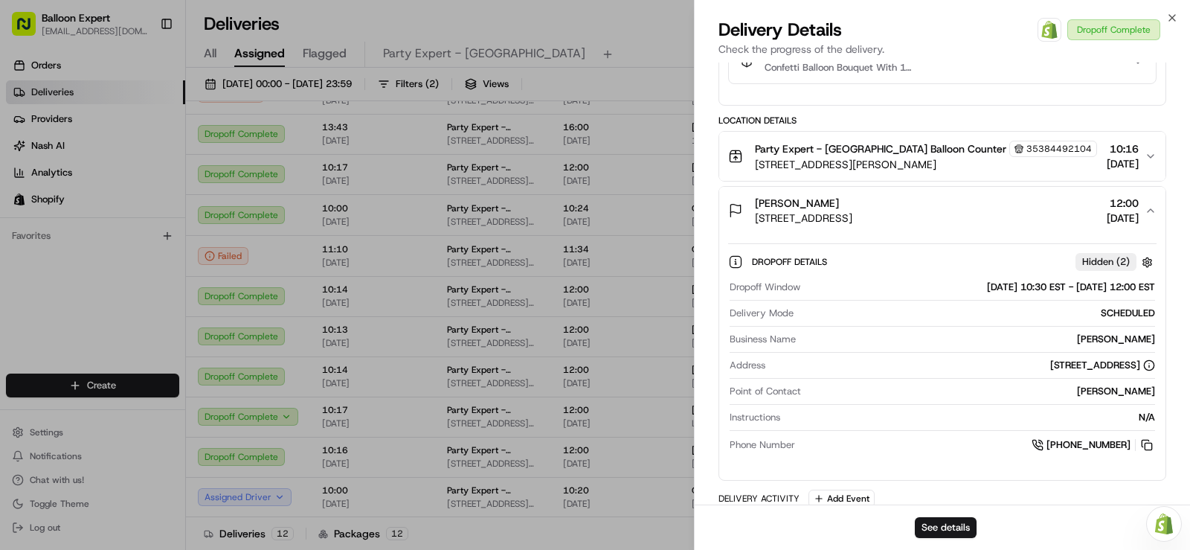
click at [1151, 211] on icon "button" at bounding box center [1151, 211] width 12 height 12
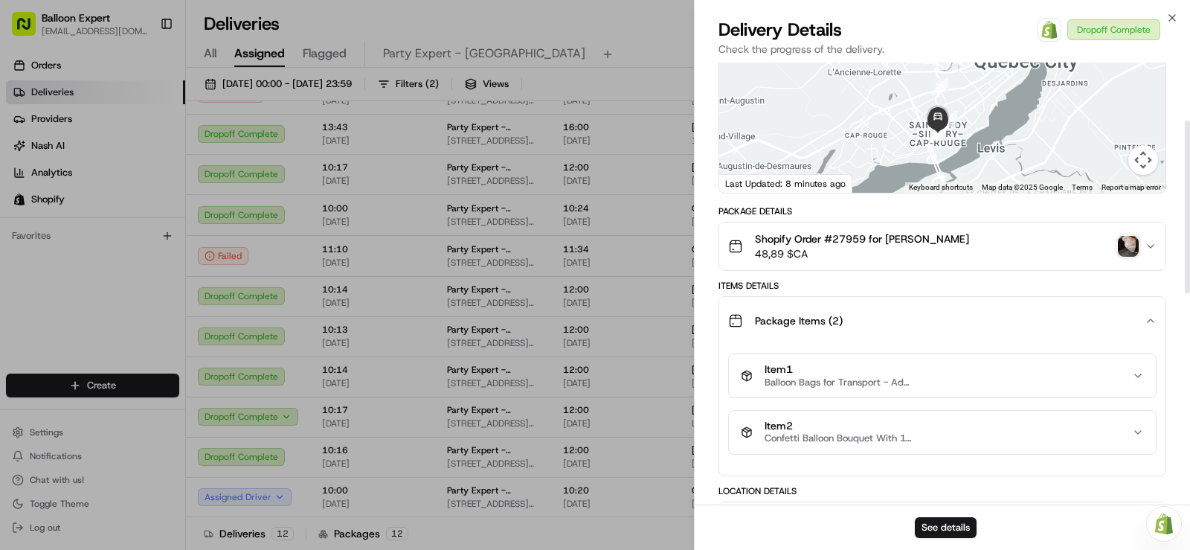
scroll to position [149, 0]
click at [1151, 251] on icon "button" at bounding box center [1151, 248] width 12 height 12
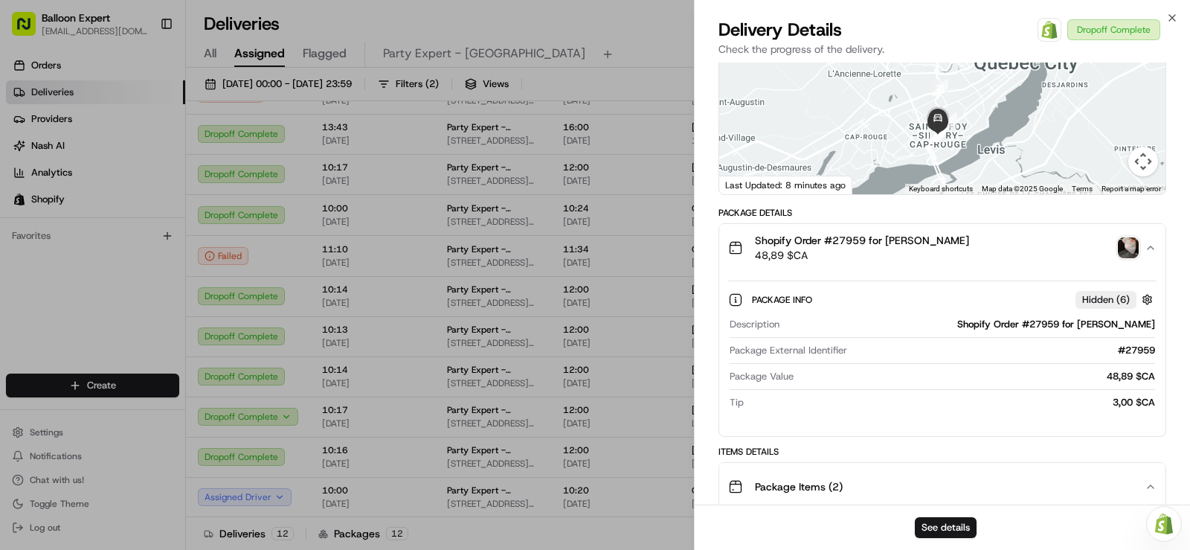
click at [1099, 301] on span "Hidden ( 6 )" at bounding box center [1106, 299] width 48 height 13
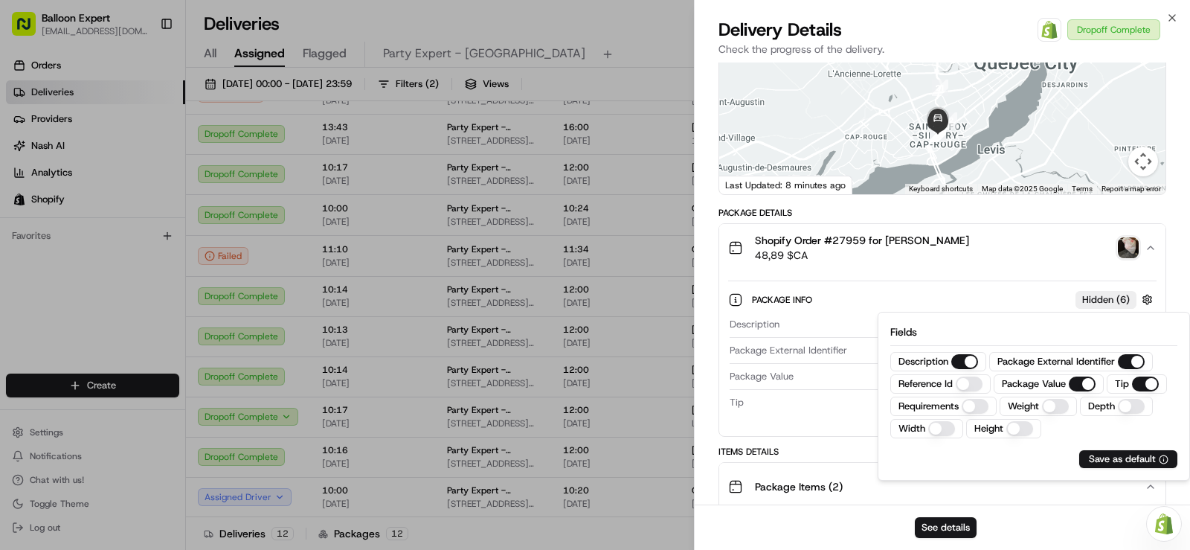
click at [1038, 268] on button "Shopify Order #27959 for marie-sophie blais 48,89 $CA" at bounding box center [942, 248] width 446 height 48
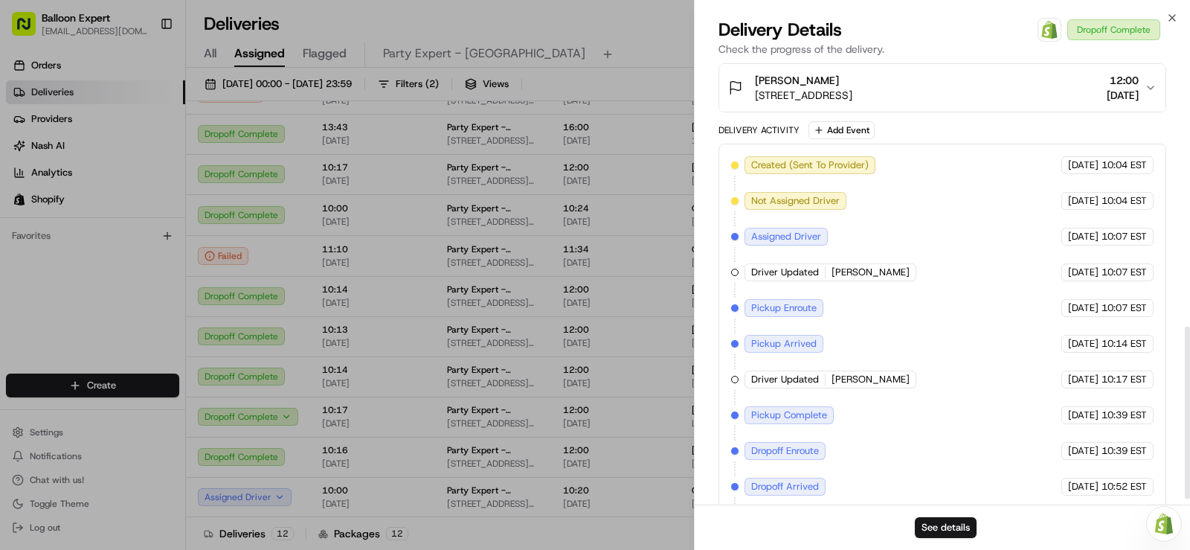
scroll to position [692, 0]
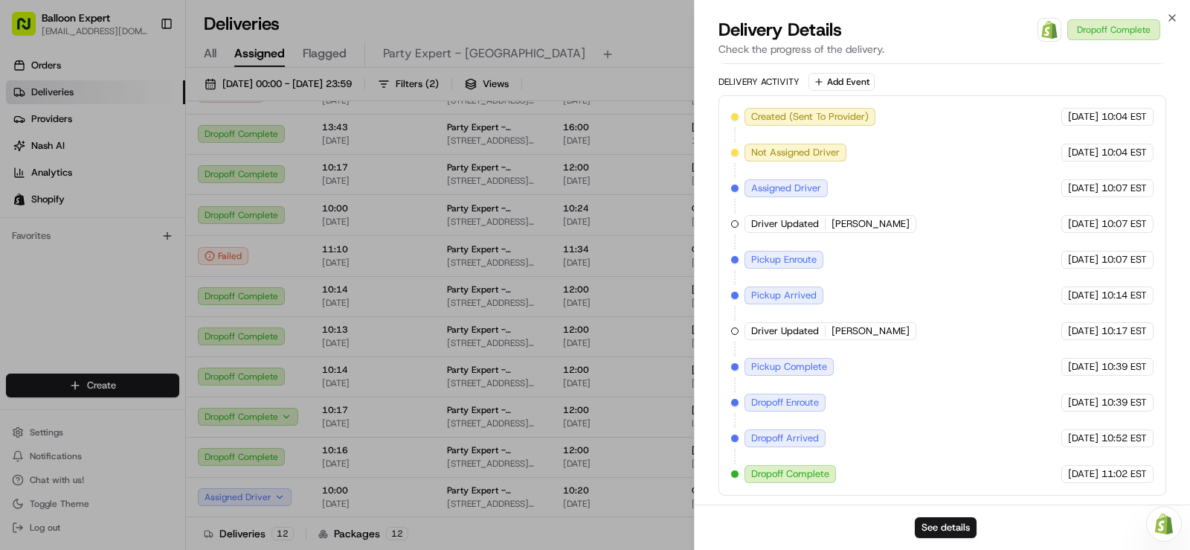
click at [852, 332] on span "WANDY S." at bounding box center [871, 330] width 78 height 13
drag, startPoint x: 787, startPoint y: 330, endPoint x: 852, endPoint y: 337, distance: 65.9
click at [791, 330] on span "Driver Updated" at bounding box center [785, 330] width 68 height 13
click at [852, 337] on span "WANDY S." at bounding box center [871, 330] width 78 height 13
click at [860, 335] on span "WANDY S." at bounding box center [871, 330] width 78 height 13
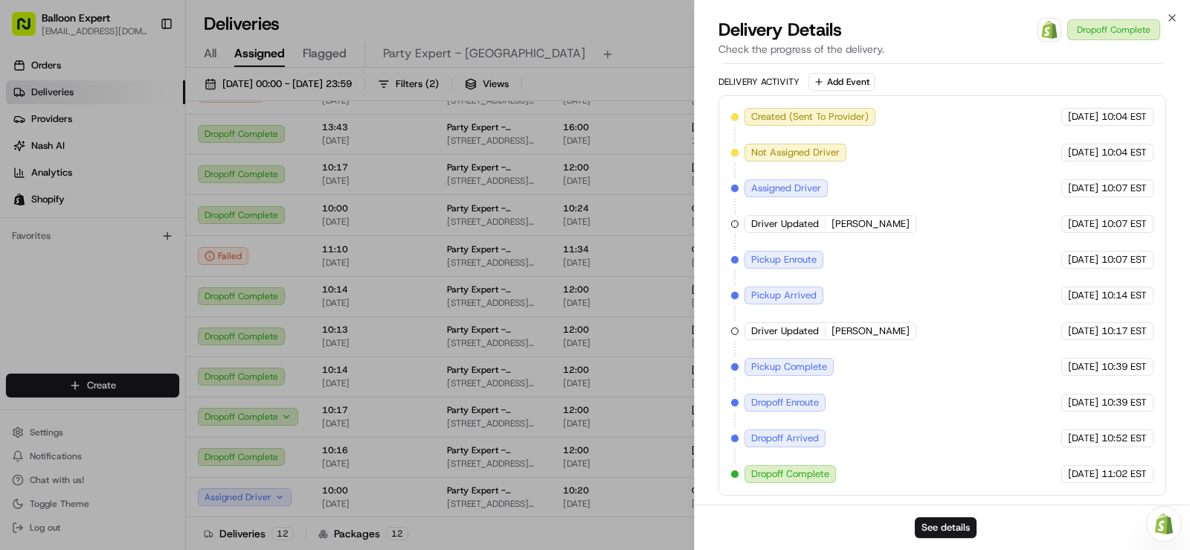
click at [867, 335] on span "WANDY S." at bounding box center [871, 330] width 78 height 13
click at [1169, 13] on icon "button" at bounding box center [1172, 18] width 12 height 12
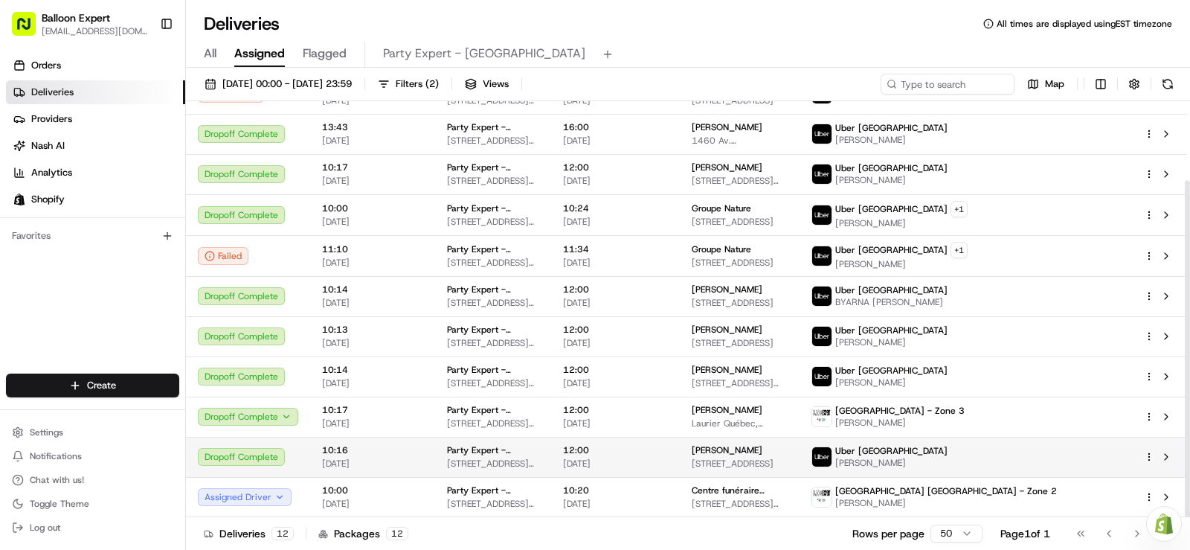
click at [733, 469] on td "Marie Blais 700-2828 Boul Laurier, Québec, QC G1V 0E2, Canada" at bounding box center [740, 457] width 120 height 40
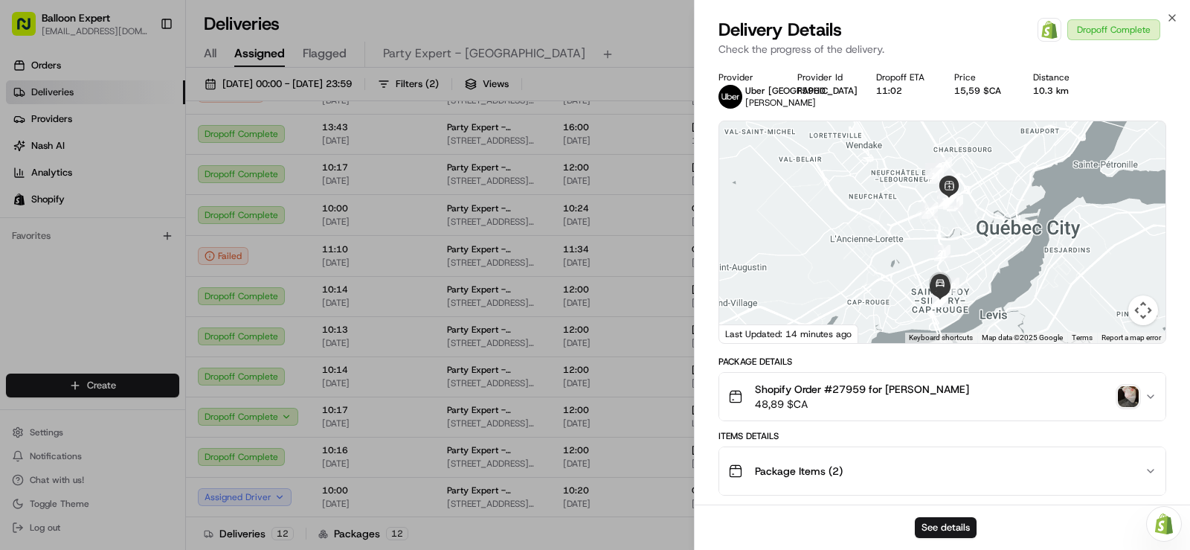
click at [727, 97] on img at bounding box center [731, 97] width 24 height 24
click at [1169, 19] on icon "button" at bounding box center [1172, 18] width 12 height 12
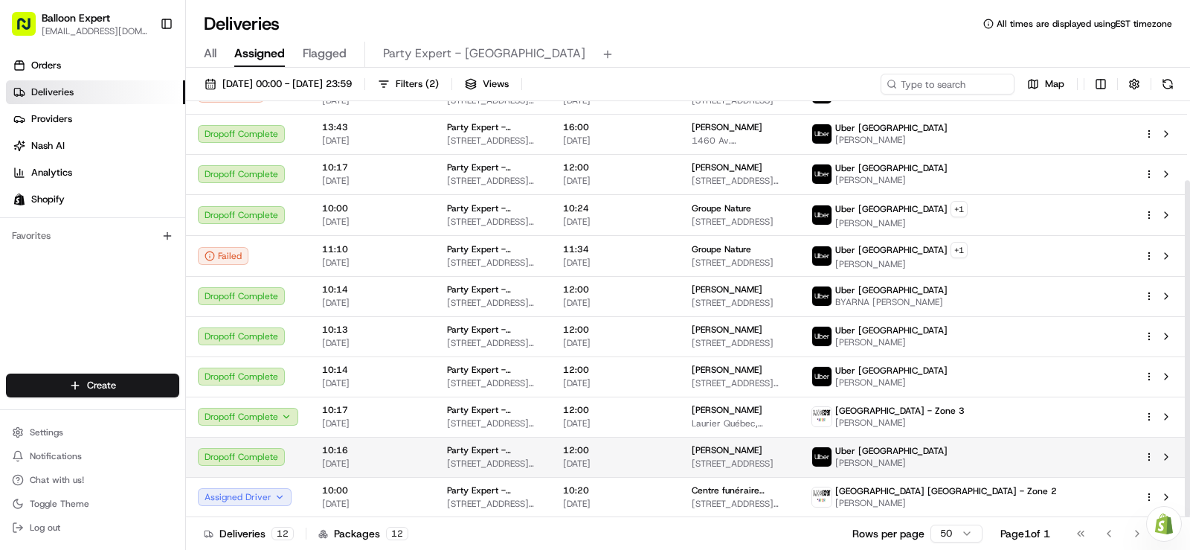
click at [948, 465] on span "WANDY S." at bounding box center [891, 463] width 112 height 12
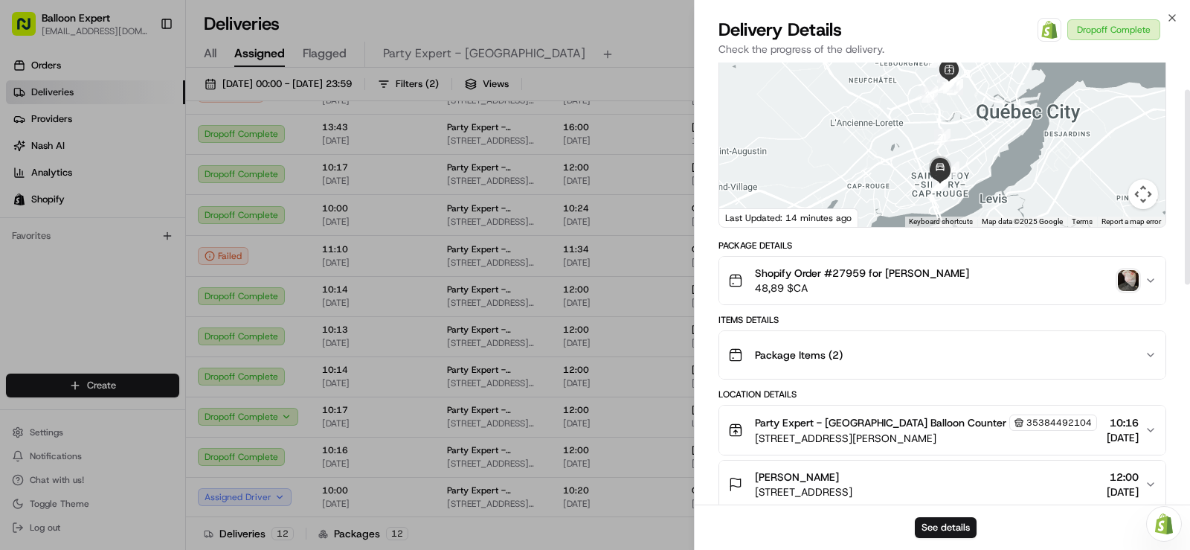
scroll to position [149, 0]
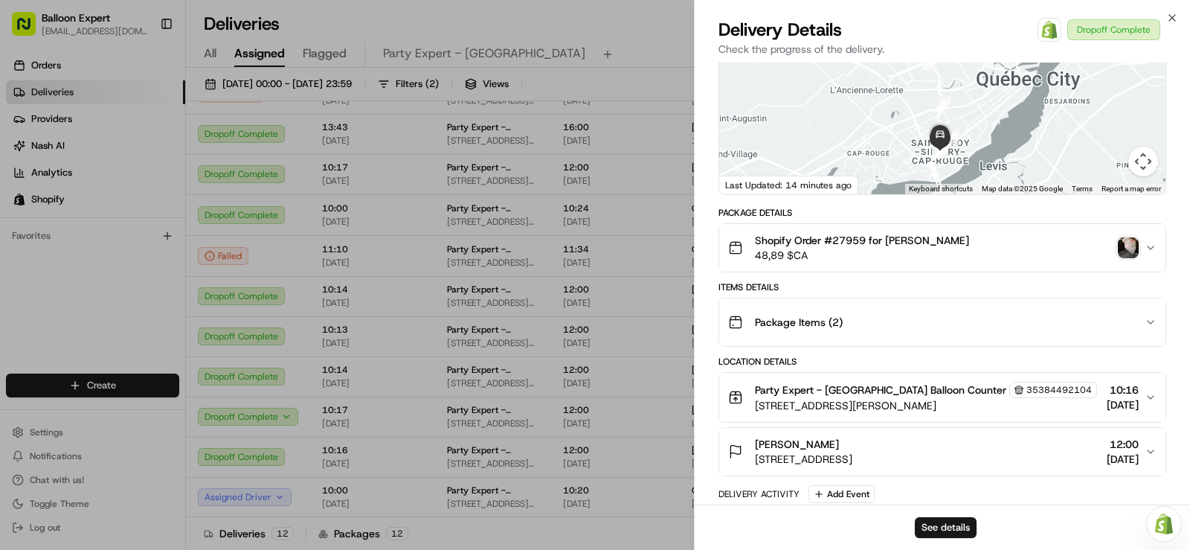
click at [1148, 244] on icon "button" at bounding box center [1151, 248] width 12 height 12
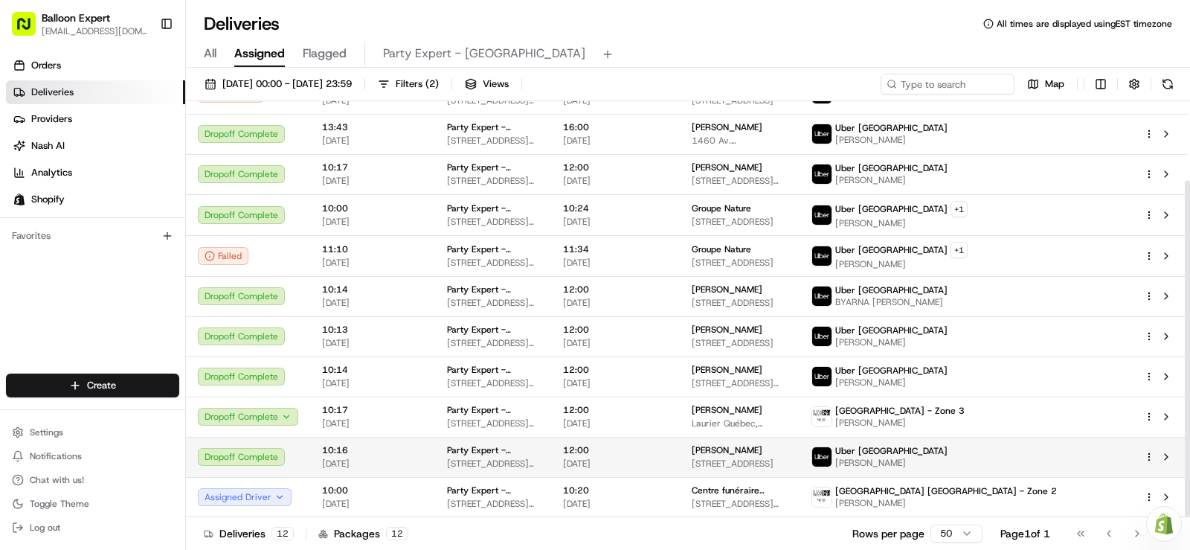
click at [788, 455] on div "Marie Blais" at bounding box center [740, 450] width 96 height 12
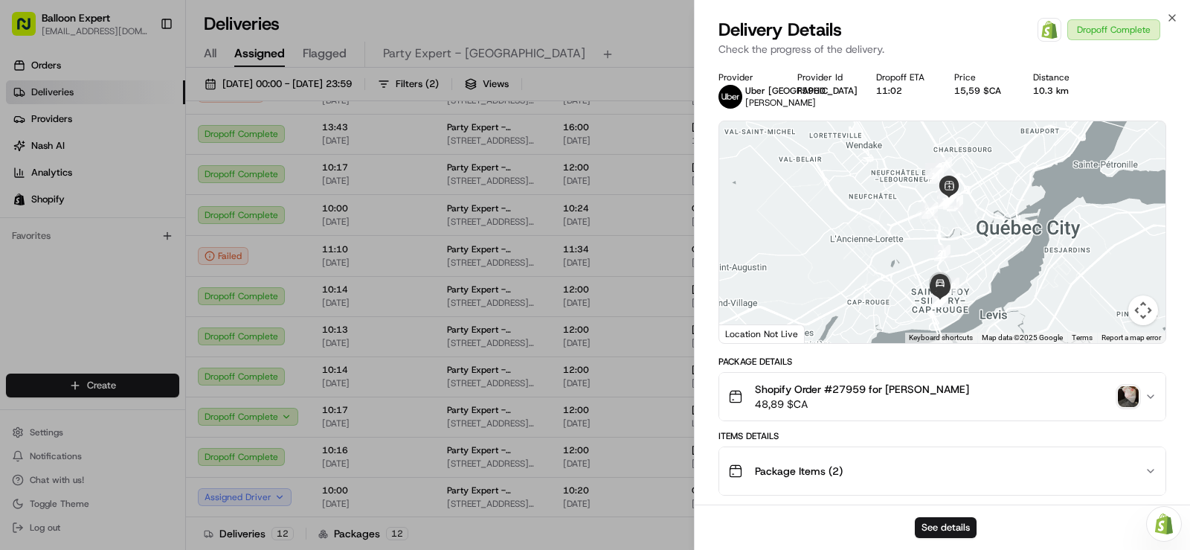
click at [1142, 473] on div "Package Items ( 2 )" at bounding box center [936, 471] width 417 height 30
click at [1155, 393] on icon "button" at bounding box center [1151, 396] width 12 height 12
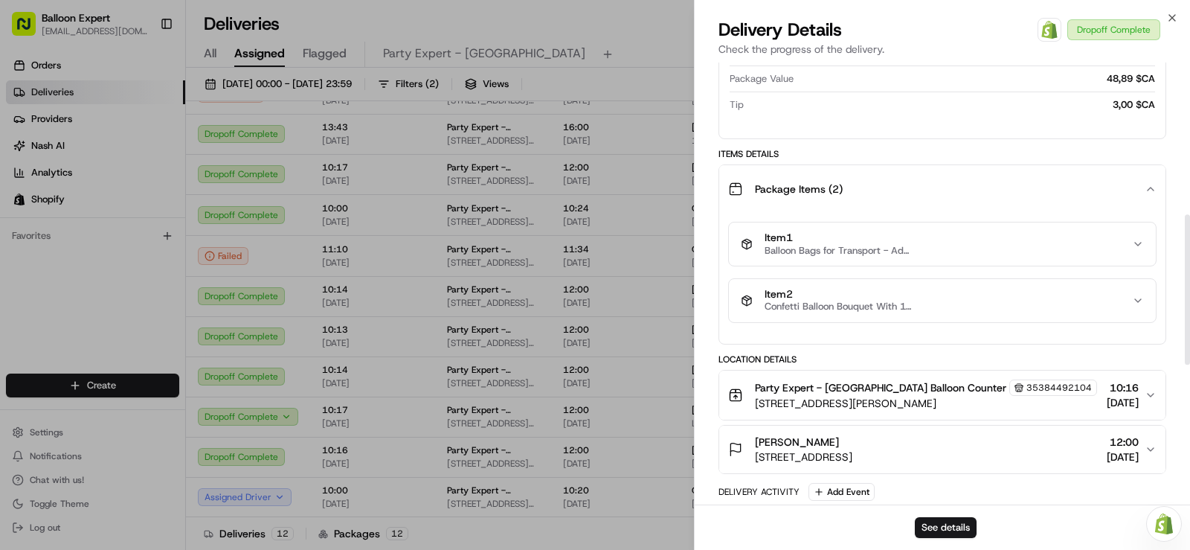
scroll to position [595, 0]
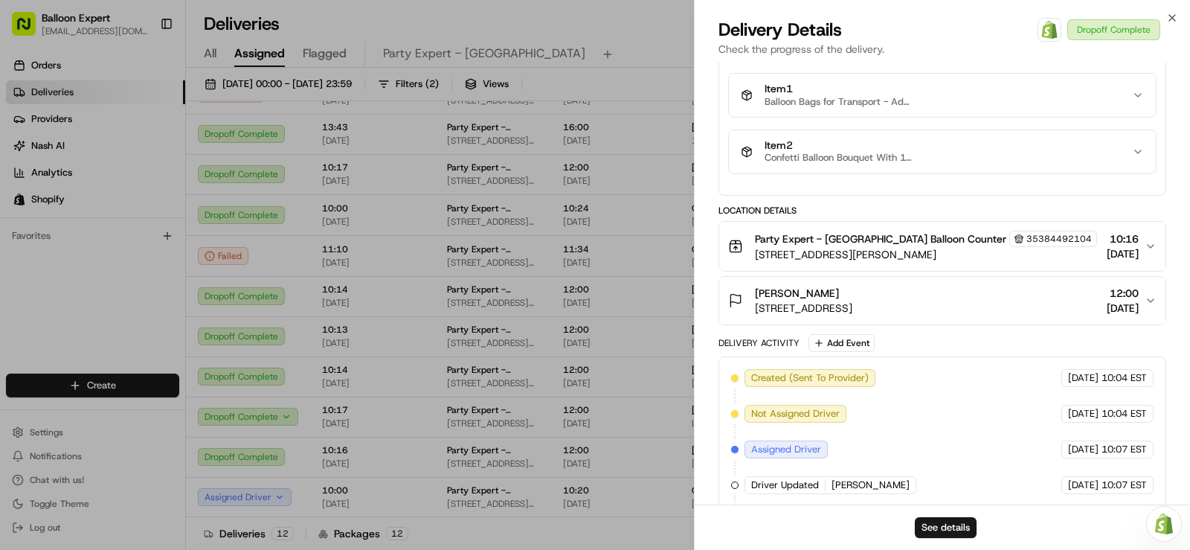
click at [1139, 91] on icon "button" at bounding box center [1138, 95] width 12 height 12
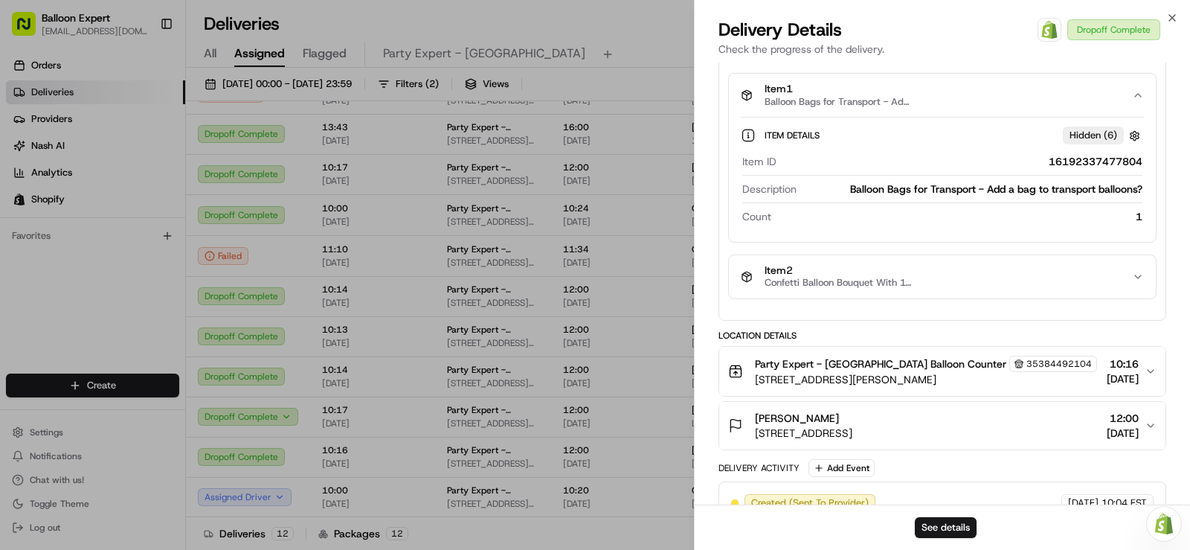
click at [1109, 256] on button "Item 2 Confetti Balloon Bouquet With 16" Number - Gold, Pink, Copper, Rose Gold" at bounding box center [942, 276] width 427 height 43
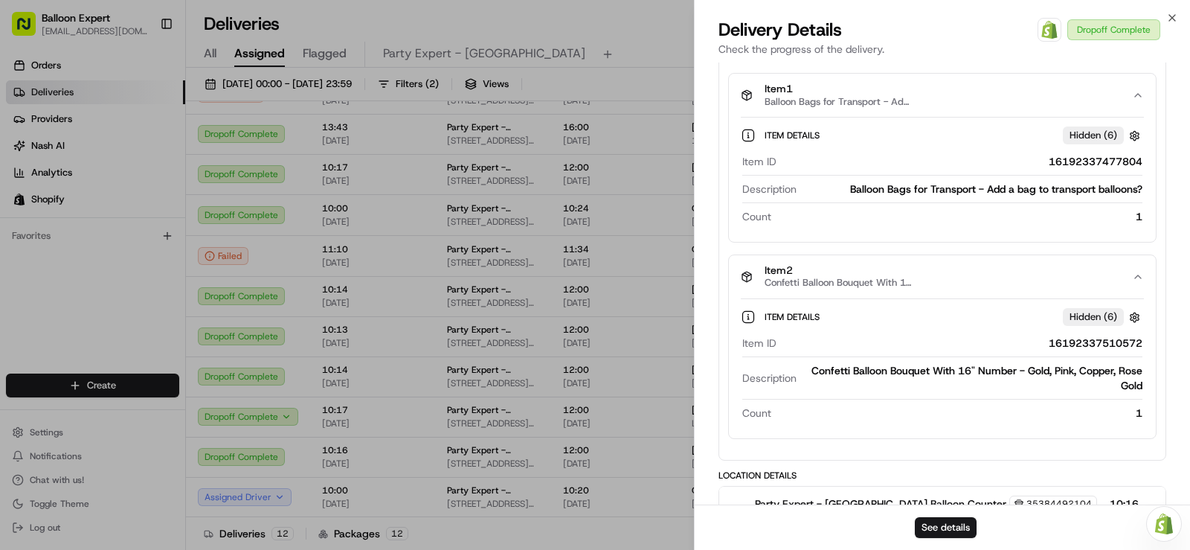
click at [1128, 277] on div "Item 2 Confetti Balloon Bouquet With 16" Number - Gold, Pink, Copper, Rose Gold" at bounding box center [936, 276] width 391 height 25
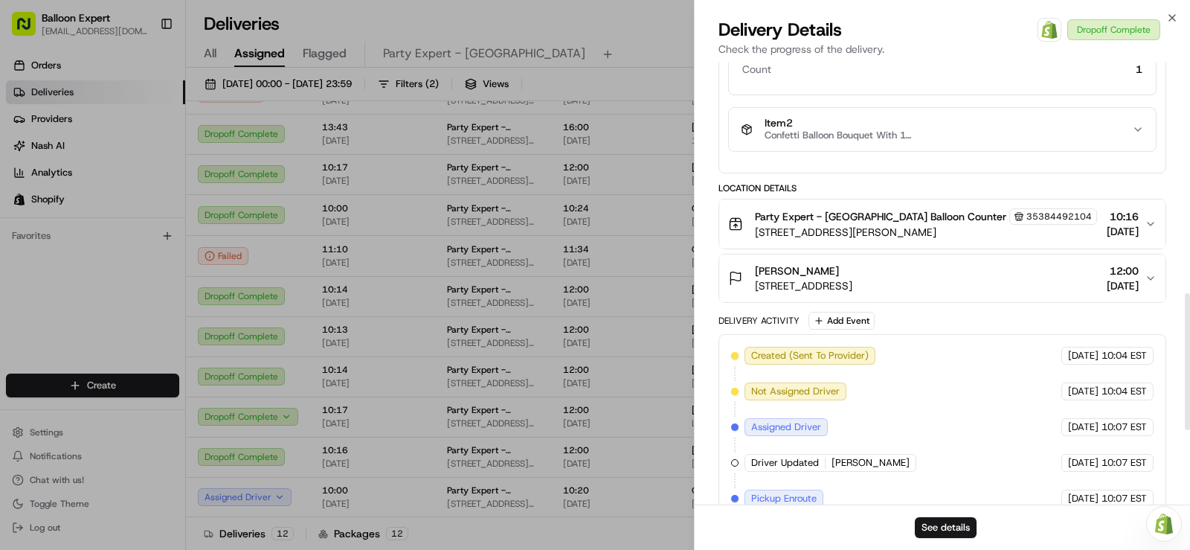
scroll to position [744, 0]
click at [1133, 280] on span "19/08/2025" at bounding box center [1123, 284] width 32 height 15
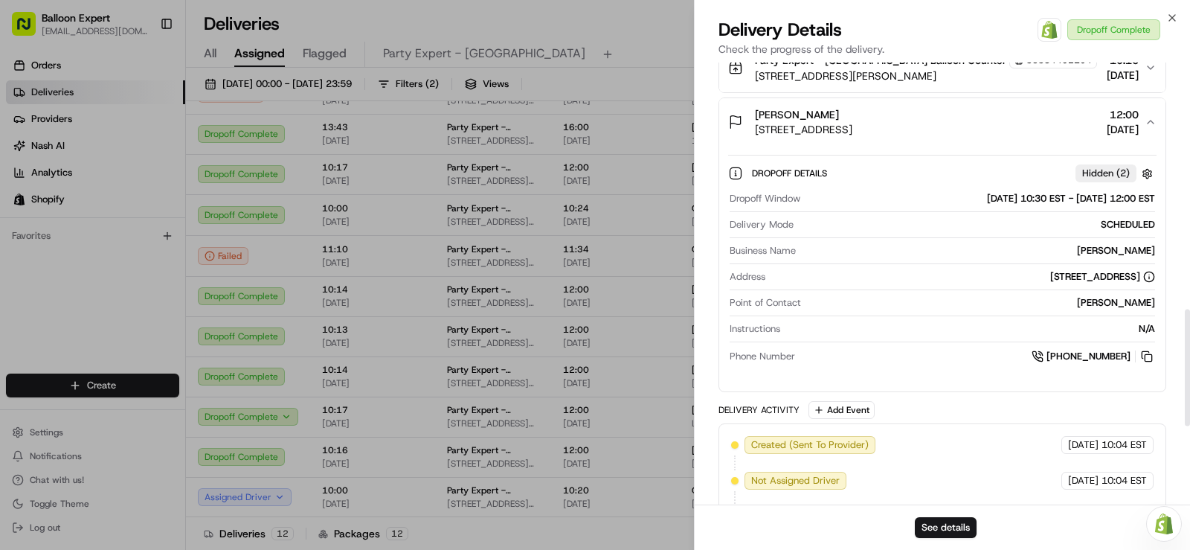
scroll to position [893, 0]
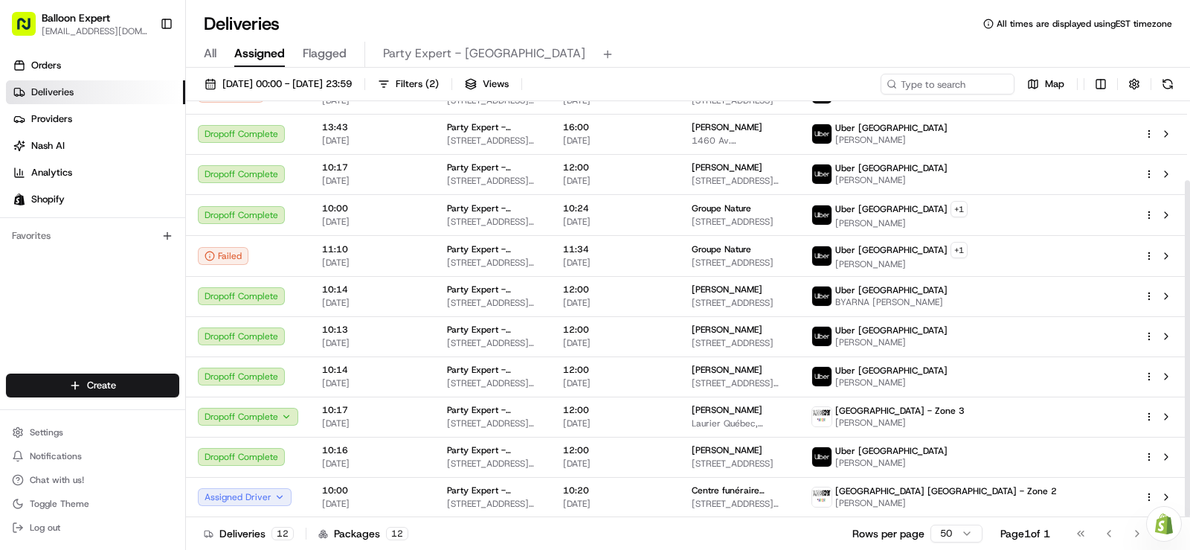
click at [126, 277] on div "Orders Deliveries Providers Nash AI Analytics Shopify Favorites" at bounding box center [92, 215] width 185 height 335
drag, startPoint x: 111, startPoint y: 72, endPoint x: 110, endPoint y: 88, distance: 15.6
click at [111, 71] on link "Orders" at bounding box center [95, 66] width 179 height 24
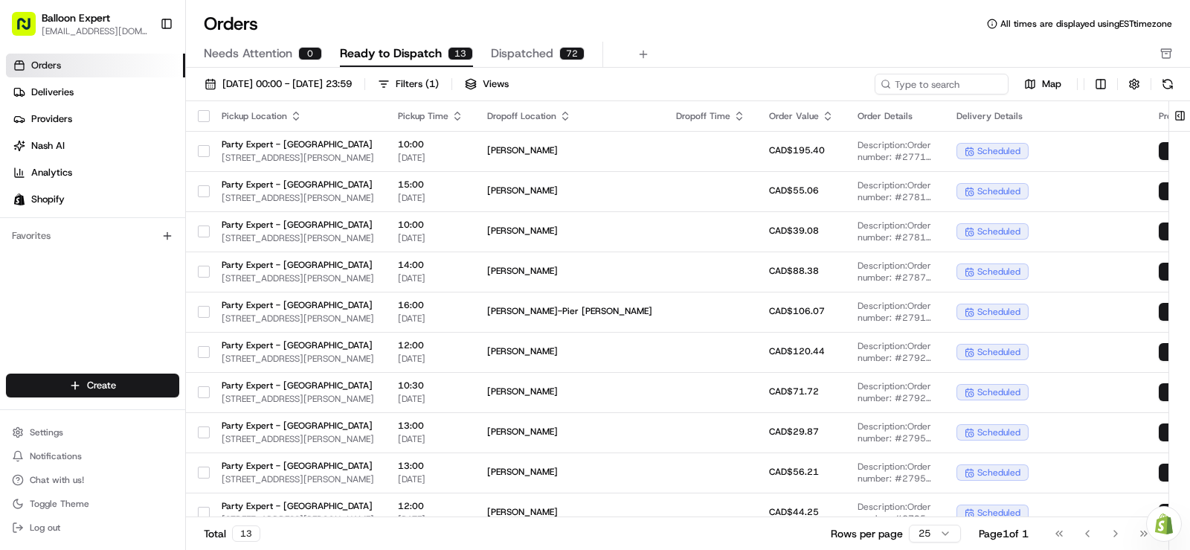
click at [420, 54] on span "Ready to Dispatch" at bounding box center [391, 54] width 102 height 18
click at [107, 295] on div "Orders Deliveries Providers Nash AI Analytics Shopify Favorites" at bounding box center [92, 215] width 185 height 335
